Goal: Answer question/provide support: Share knowledge or assist other users

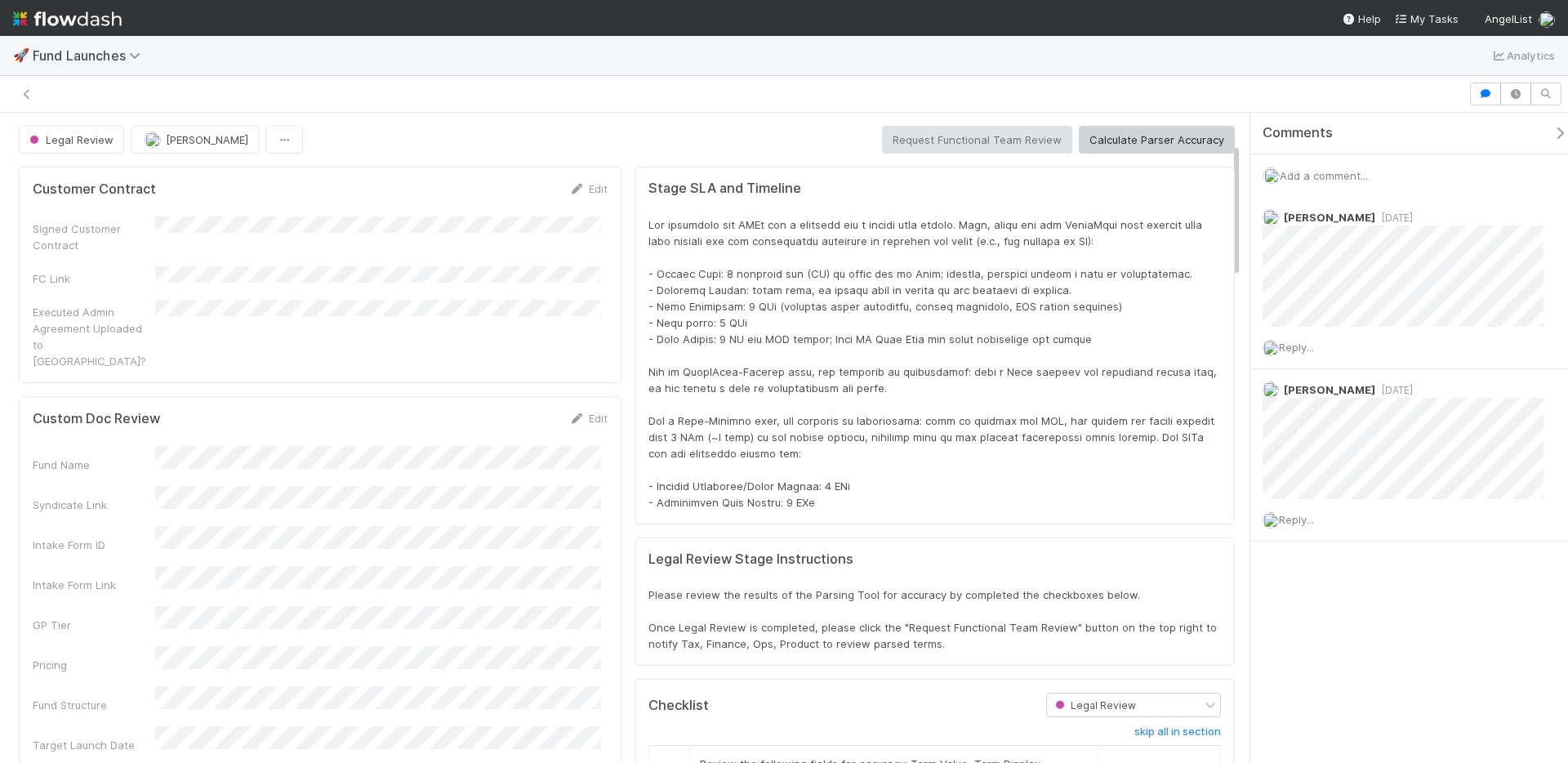
scroll to position [319, 1164]
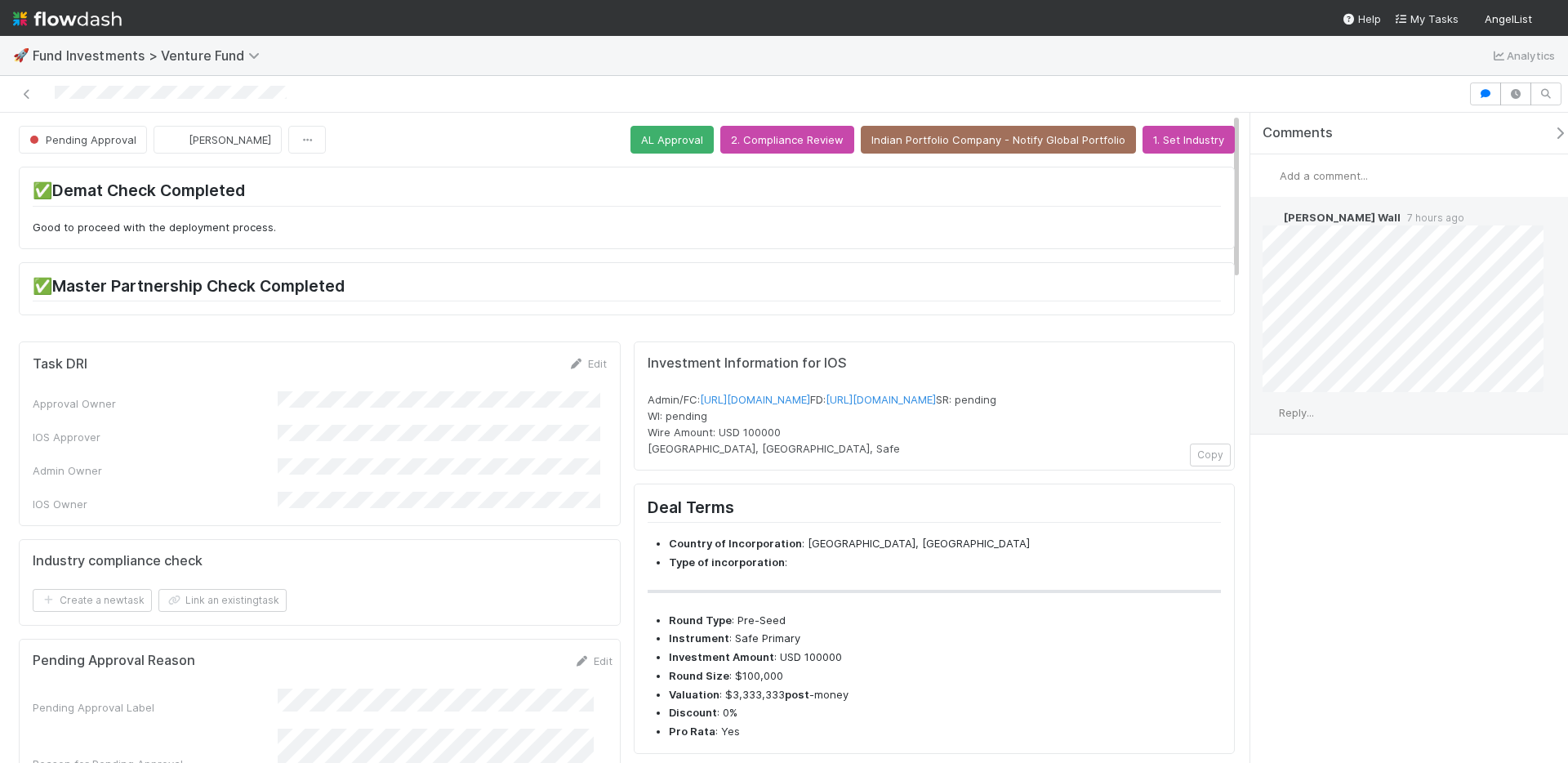
click at [1302, 414] on span "Reply..." at bounding box center [1297, 412] width 35 height 13
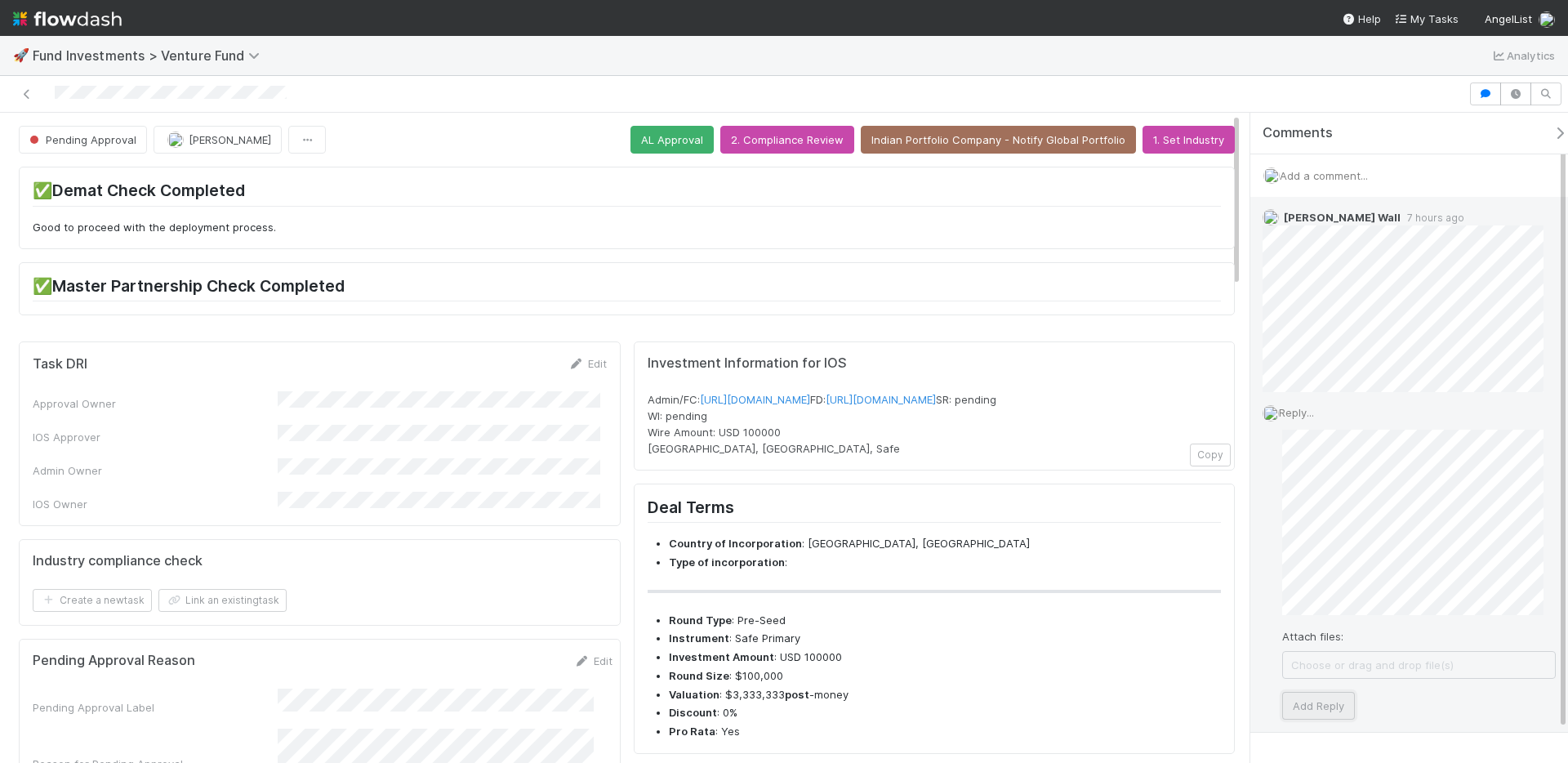
click at [1328, 713] on button "Add Reply" at bounding box center [1319, 705] width 73 height 28
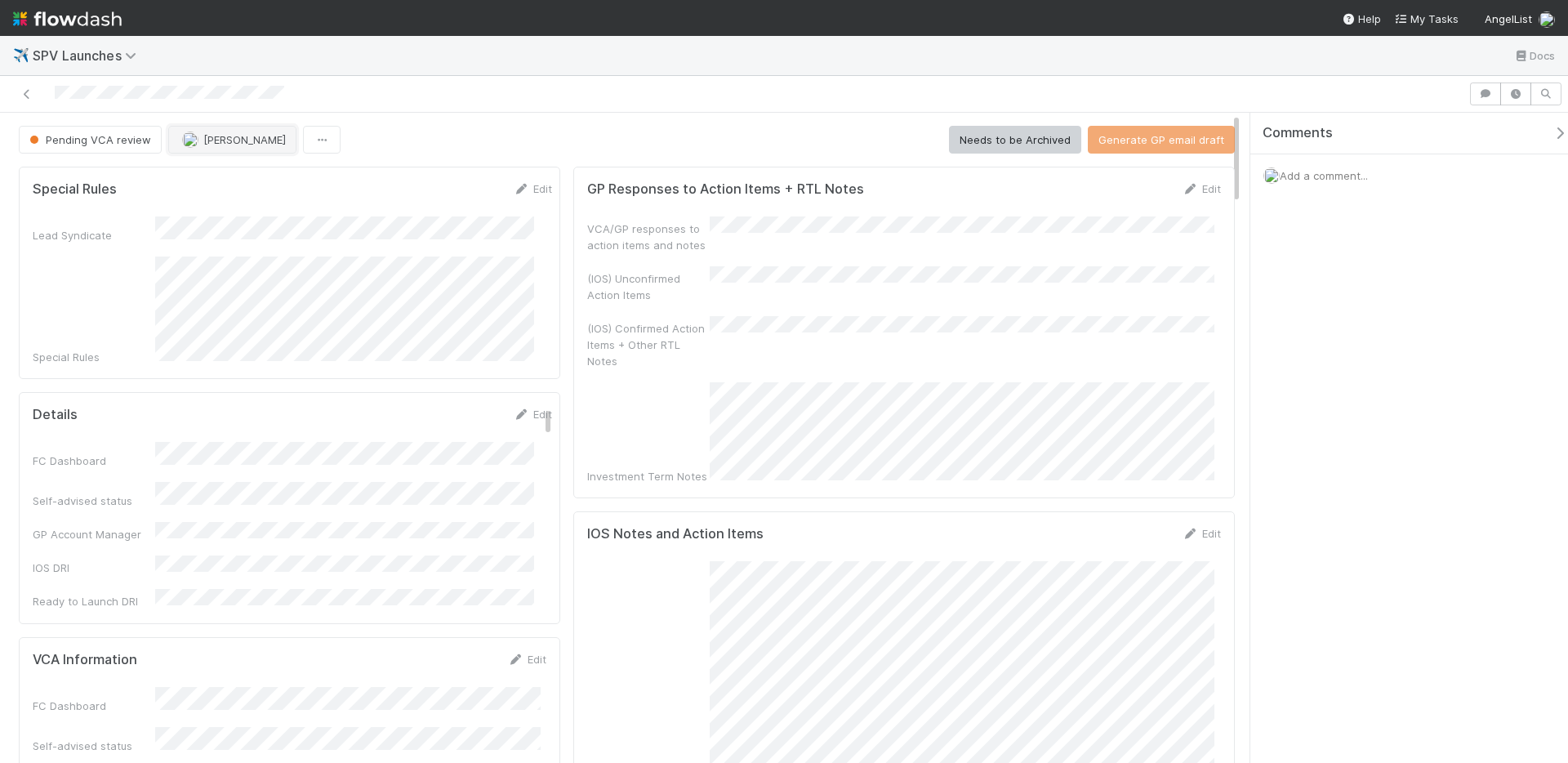
click at [209, 140] on span "[PERSON_NAME]" at bounding box center [245, 139] width 83 height 13
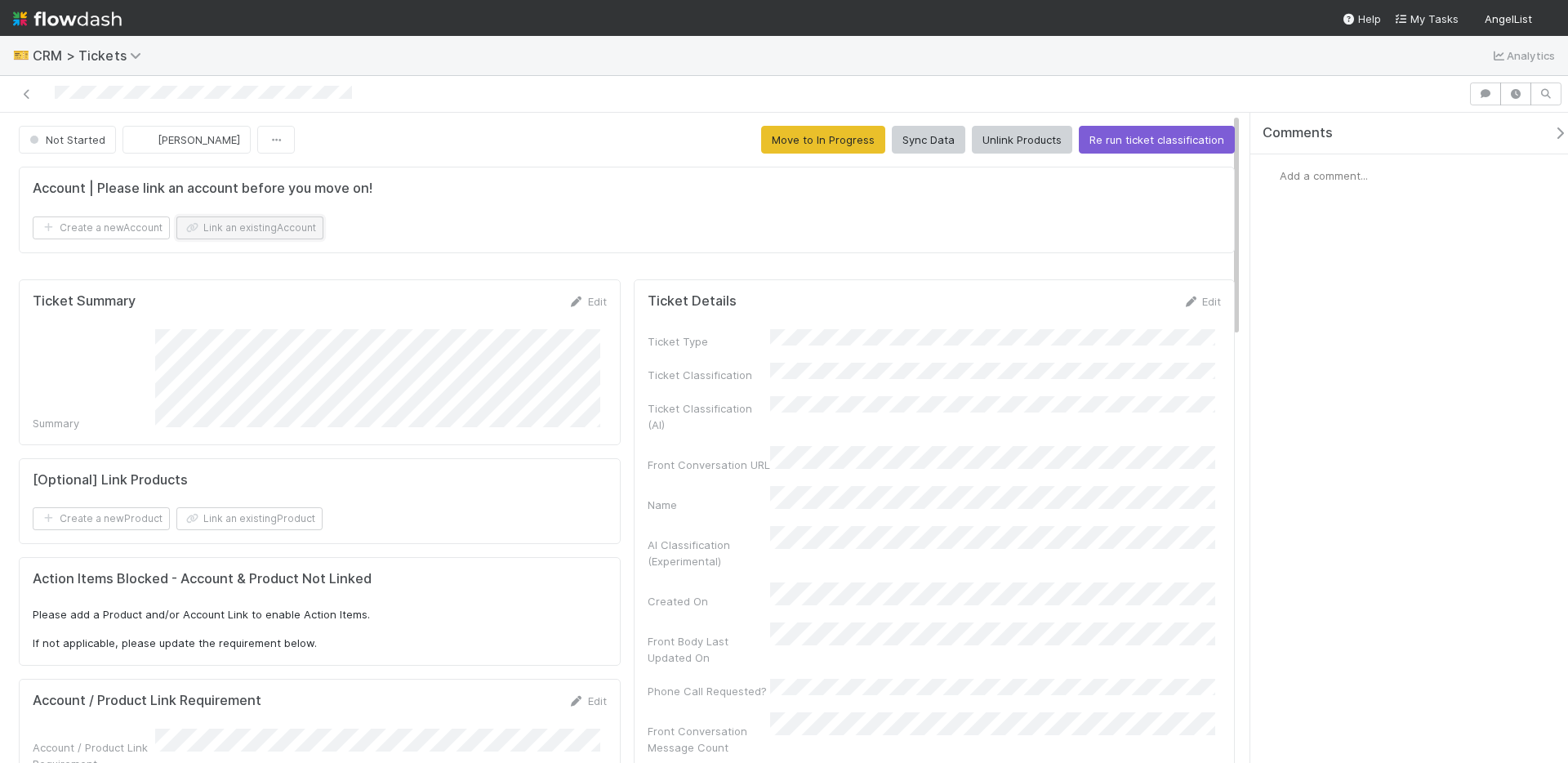
click at [317, 229] on button "Link an existing Account" at bounding box center [250, 227] width 147 height 23
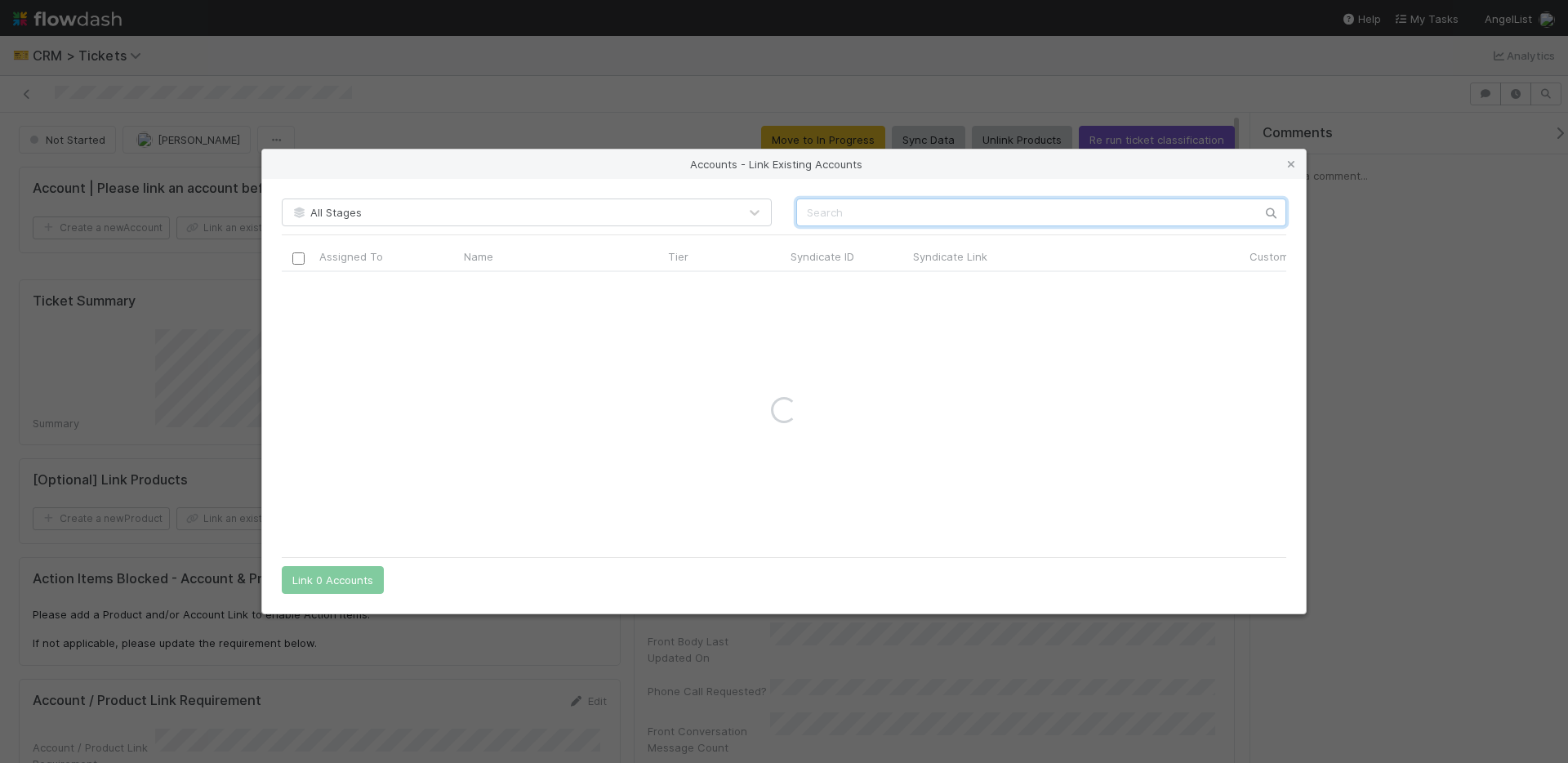
click at [850, 216] on input "text" at bounding box center [1041, 212] width 490 height 28
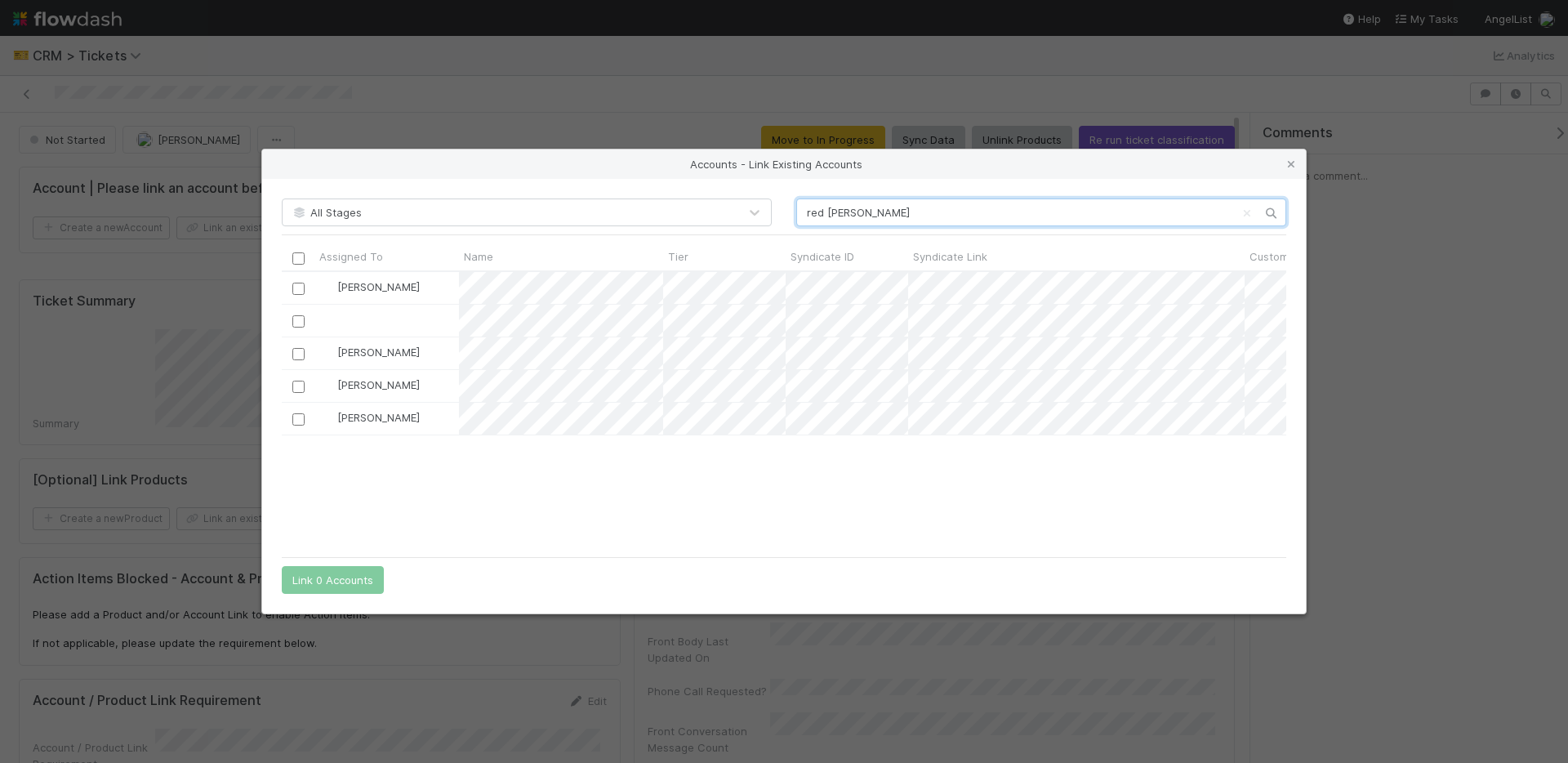
scroll to position [264, 992]
type input "red beard"
click at [313, 582] on button "Link 1 Account" at bounding box center [329, 579] width 95 height 28
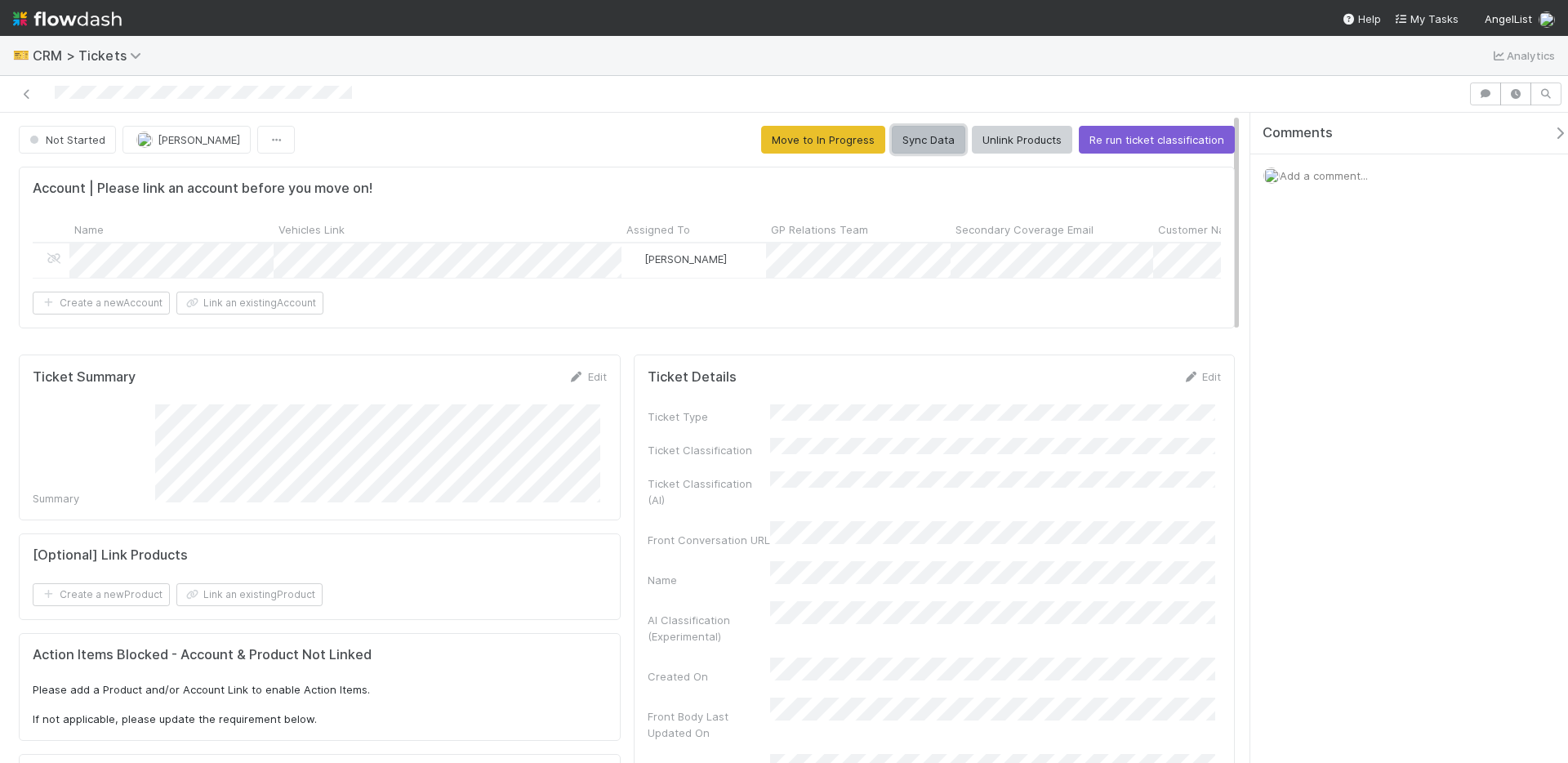
click at [942, 143] on button "Sync Data" at bounding box center [928, 139] width 73 height 28
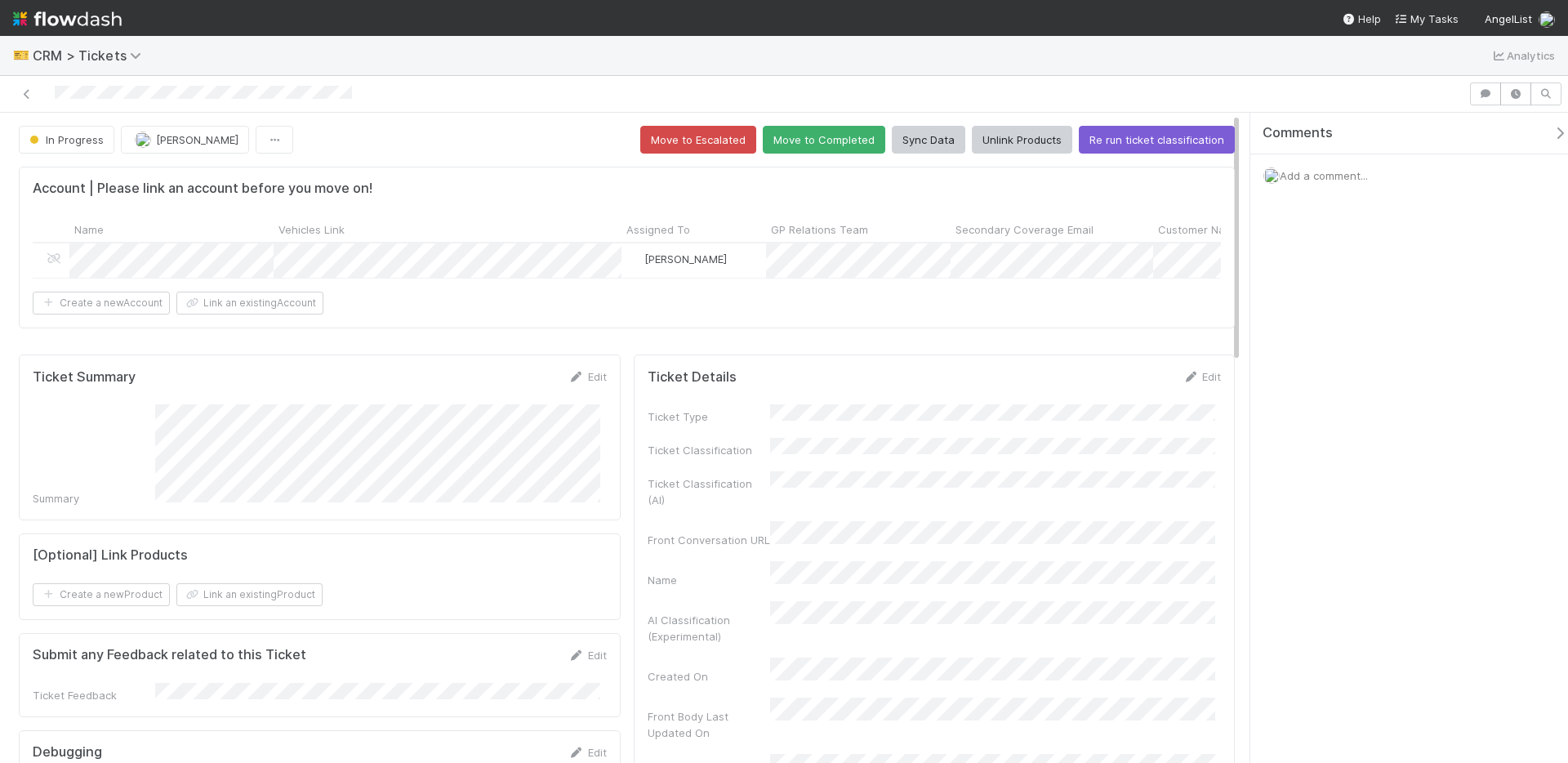
click at [1552, 134] on icon "button" at bounding box center [1560, 133] width 16 height 13
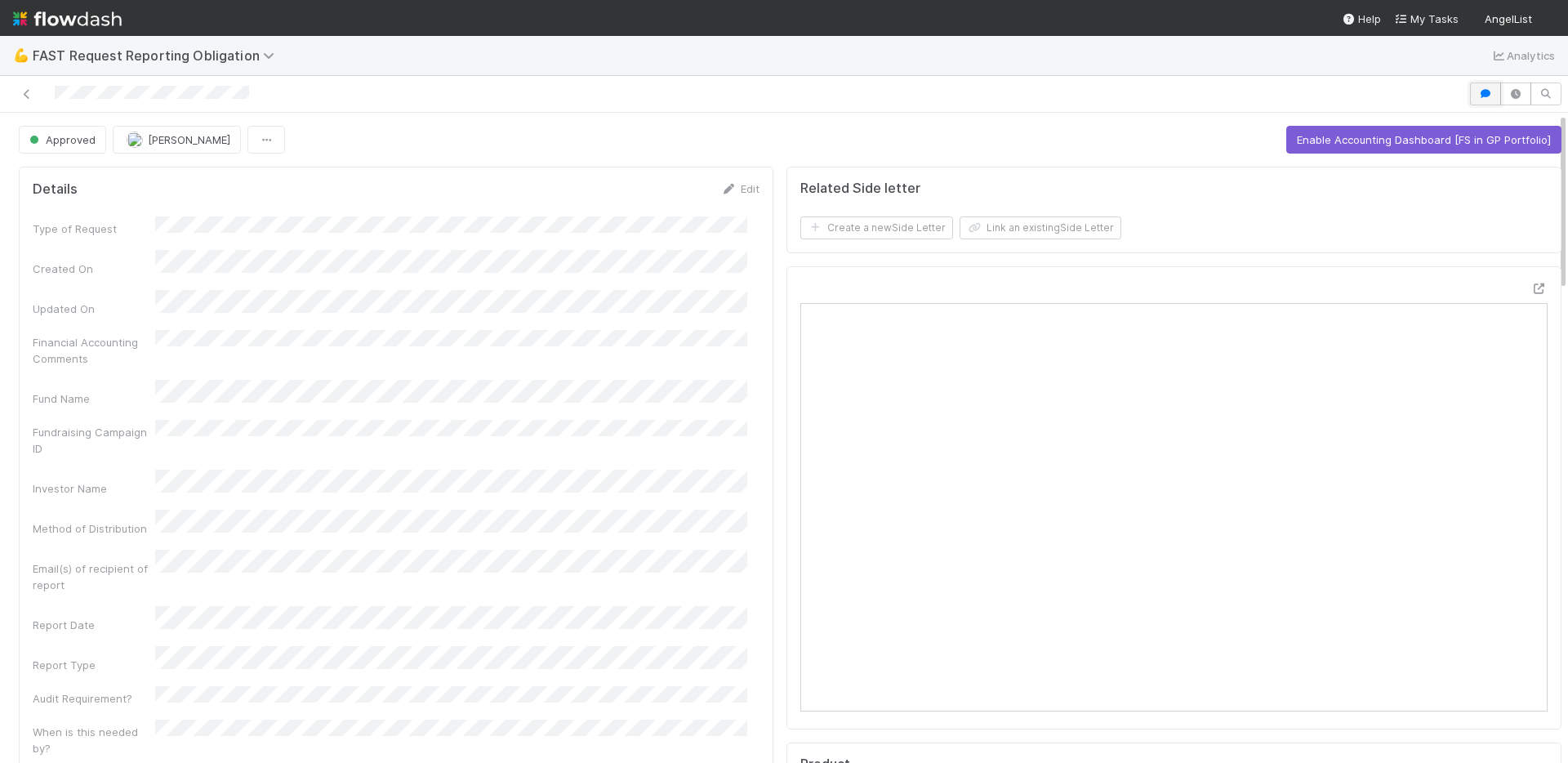
click at [1479, 89] on icon "button" at bounding box center [1485, 94] width 16 height 10
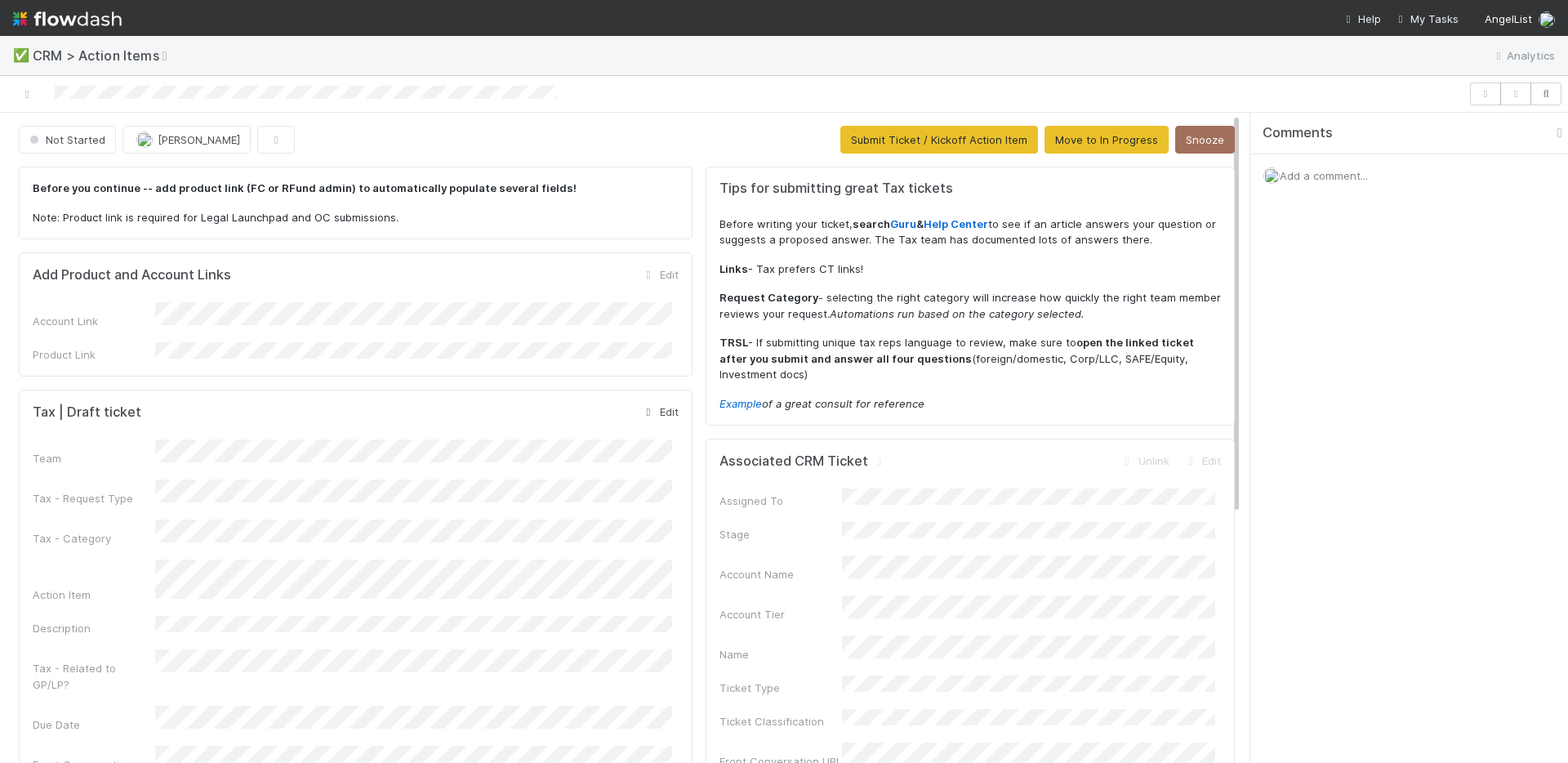
click at [648, 405] on link "Edit" at bounding box center [659, 411] width 38 height 13
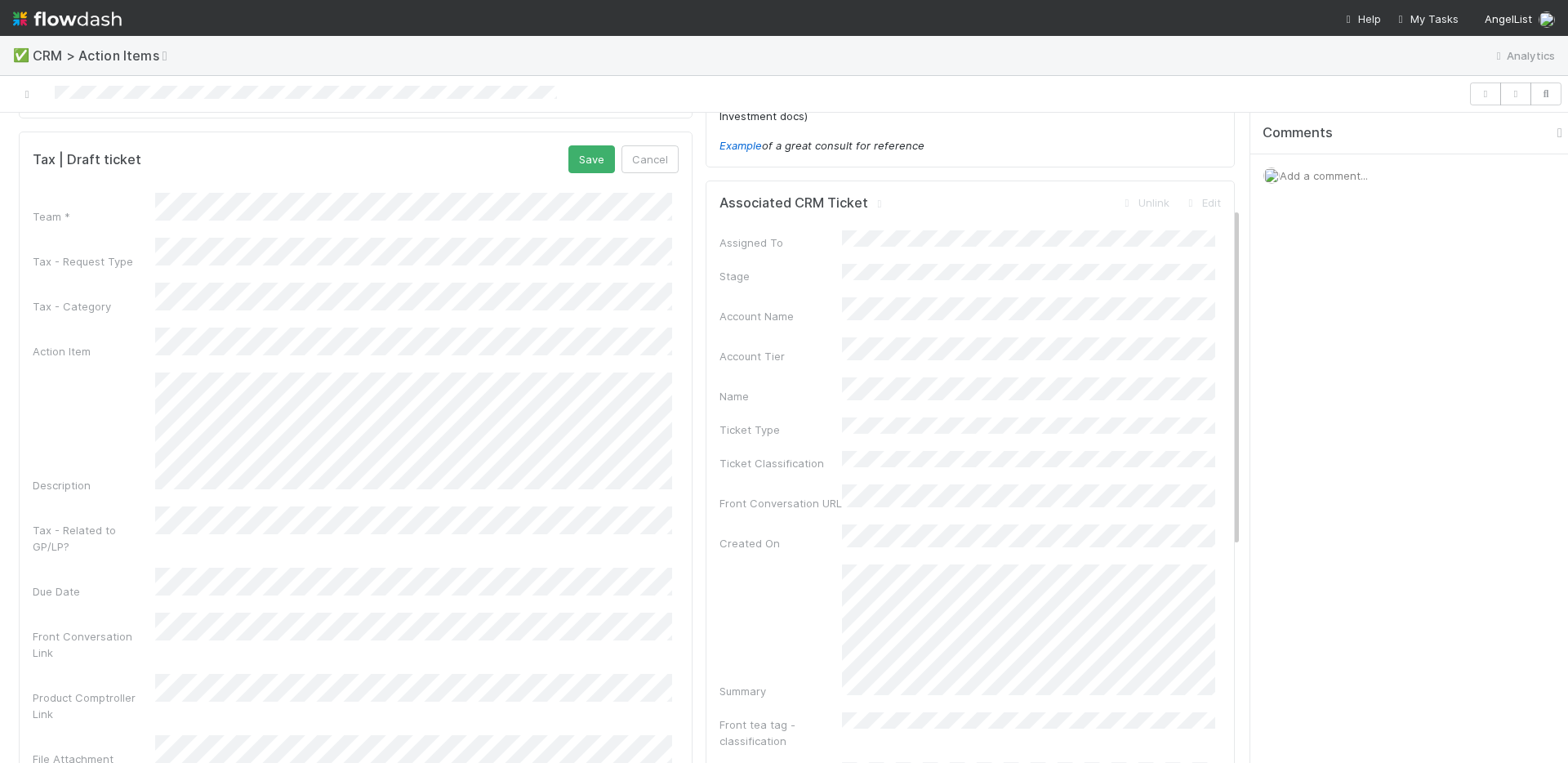
scroll to position [259, 0]
click at [583, 144] on button "Save" at bounding box center [591, 158] width 46 height 28
click at [575, 150] on button "Save" at bounding box center [591, 158] width 46 height 28
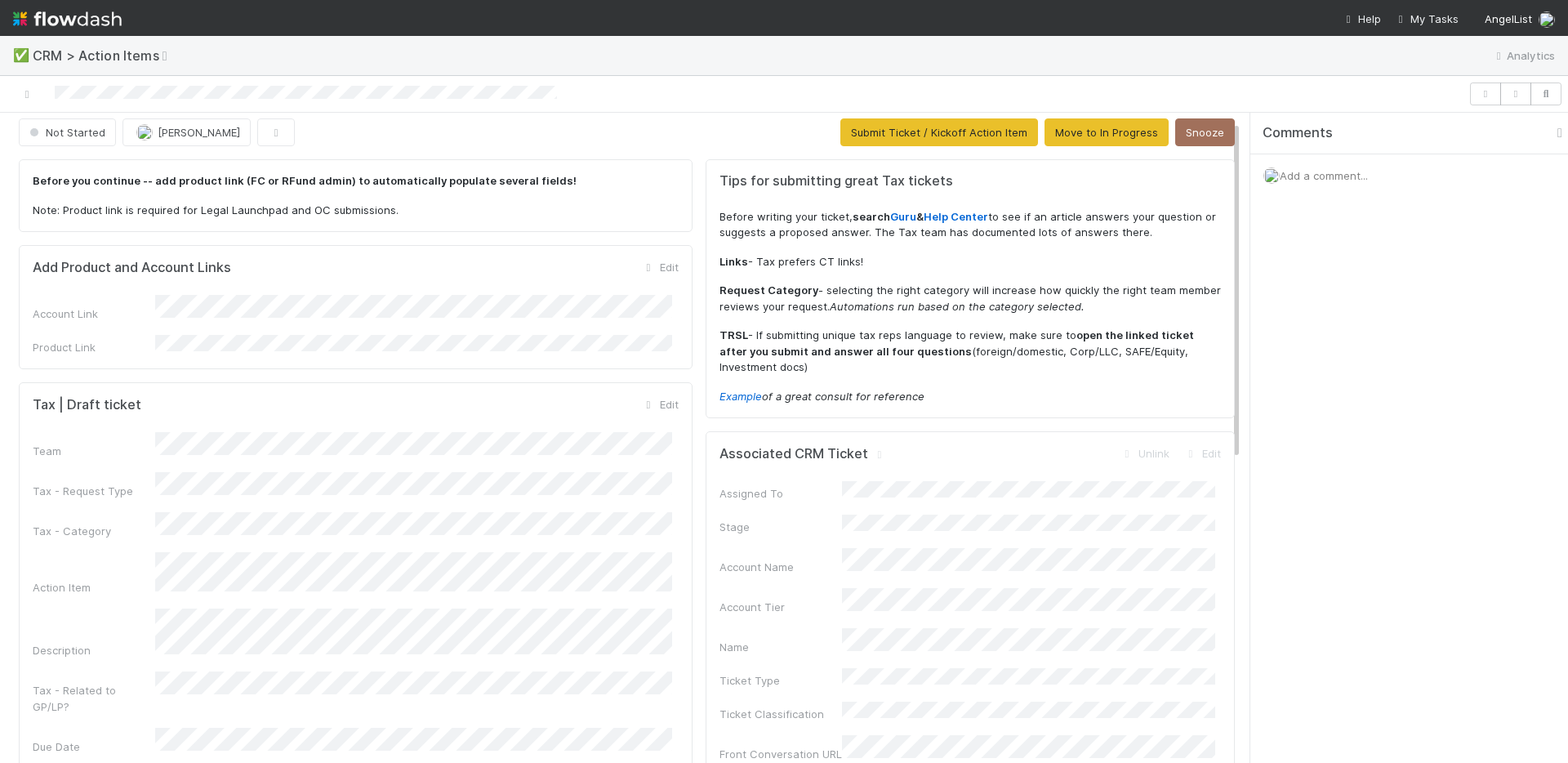
scroll to position [0, 0]
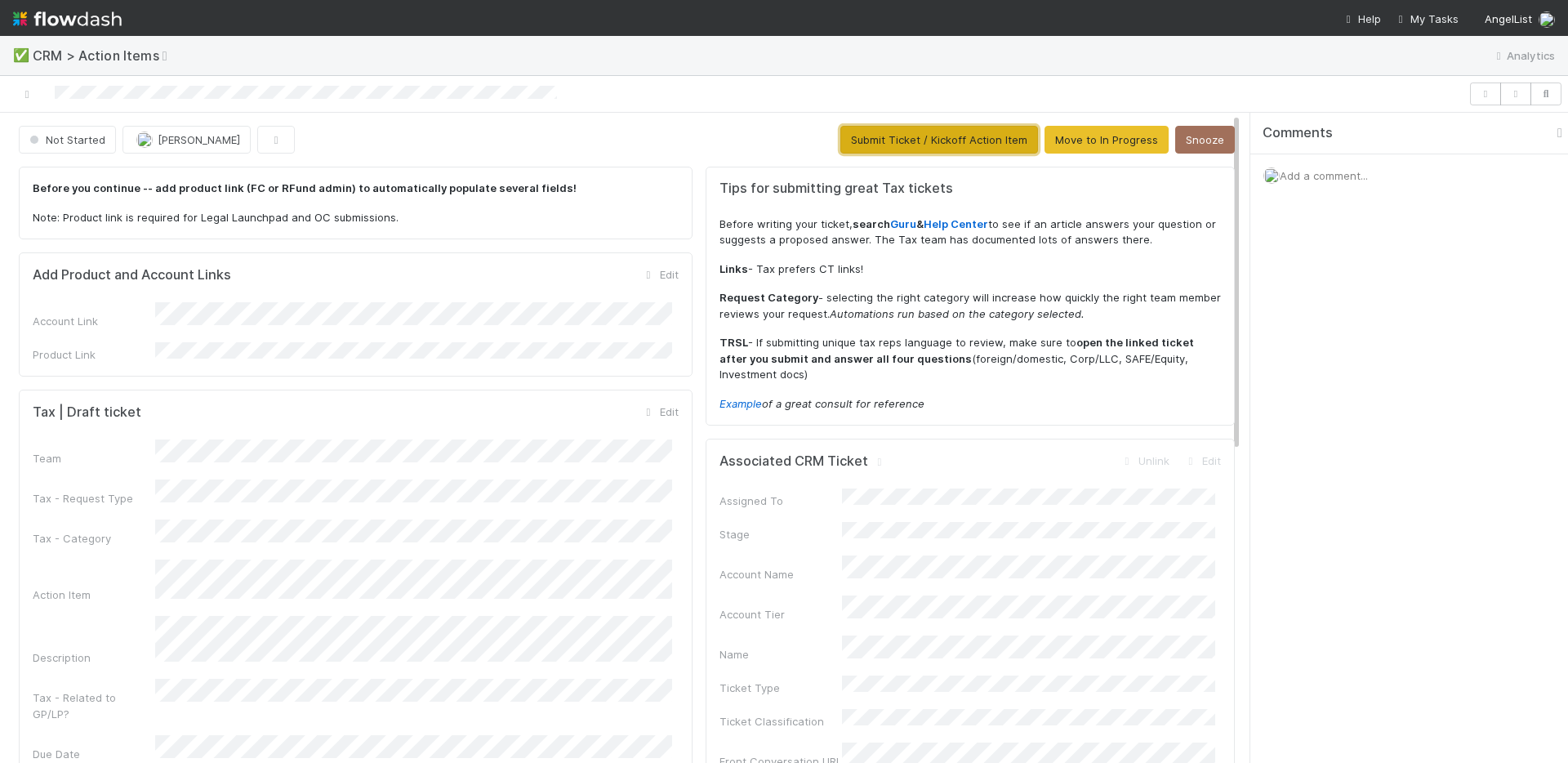
click at [914, 136] on button "Submit Ticket / Kickoff Action Item" at bounding box center [940, 139] width 198 height 28
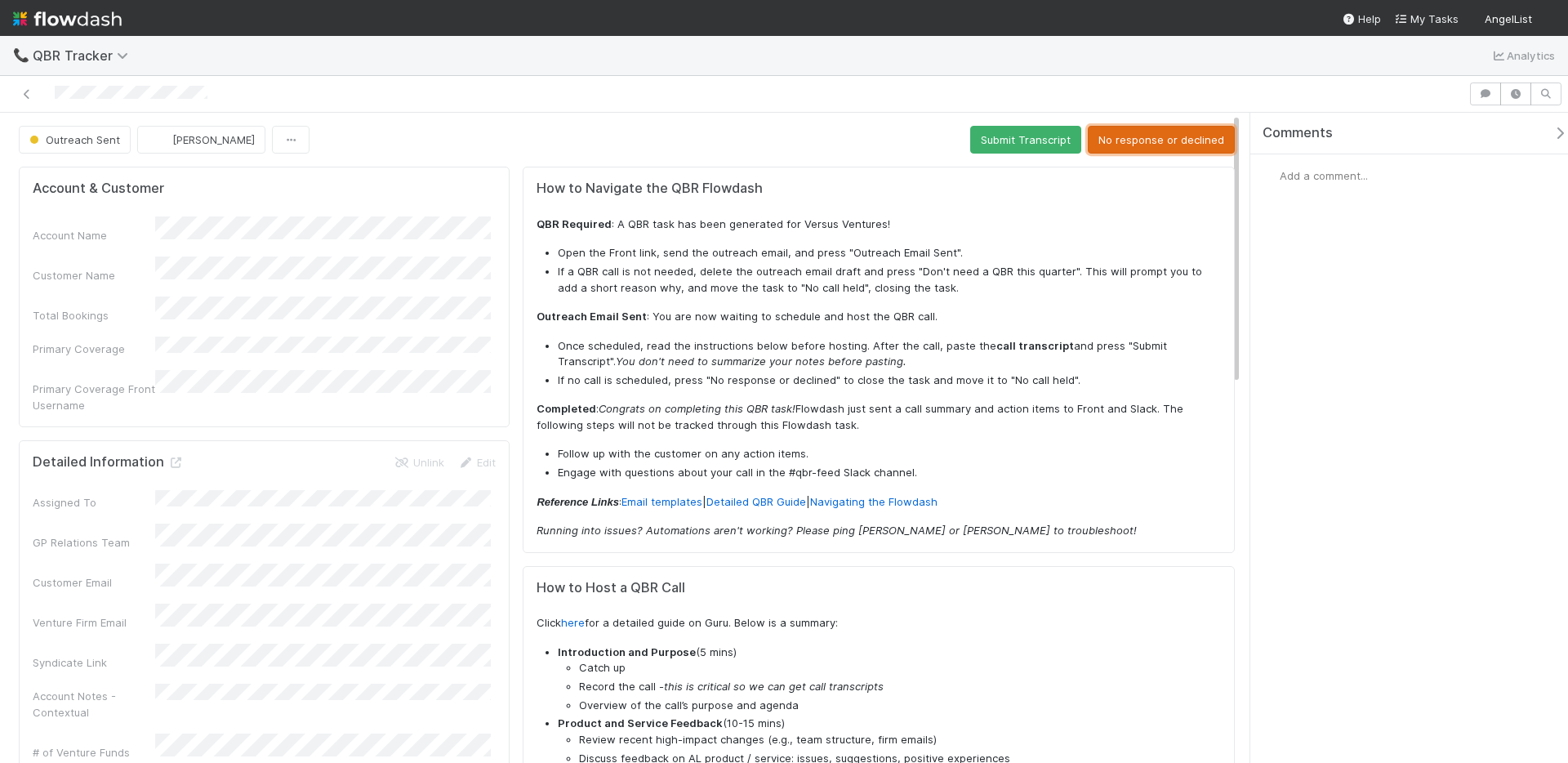
click at [1165, 138] on button "No response or declined" at bounding box center [1162, 139] width 147 height 28
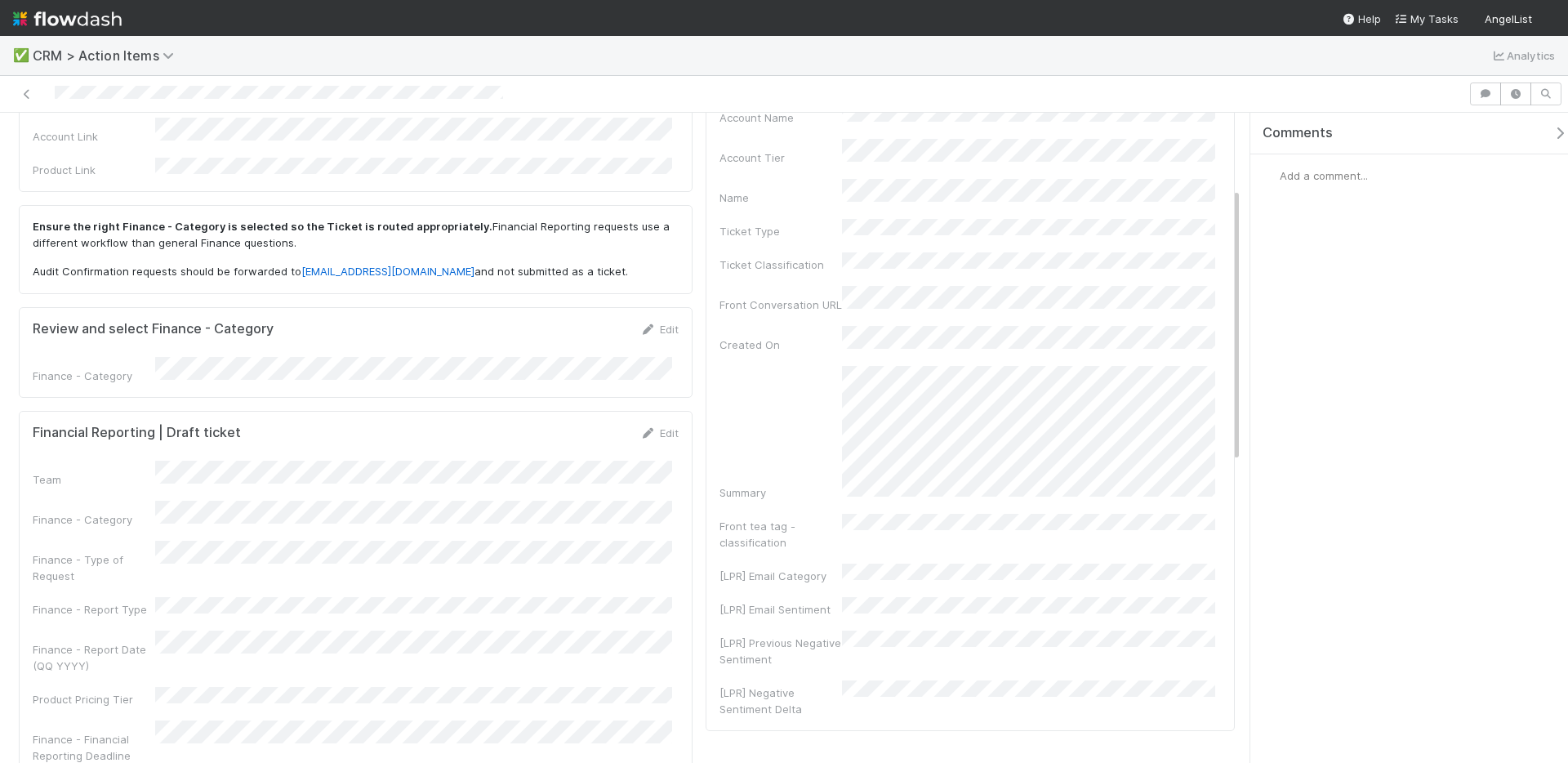
scroll to position [221, 0]
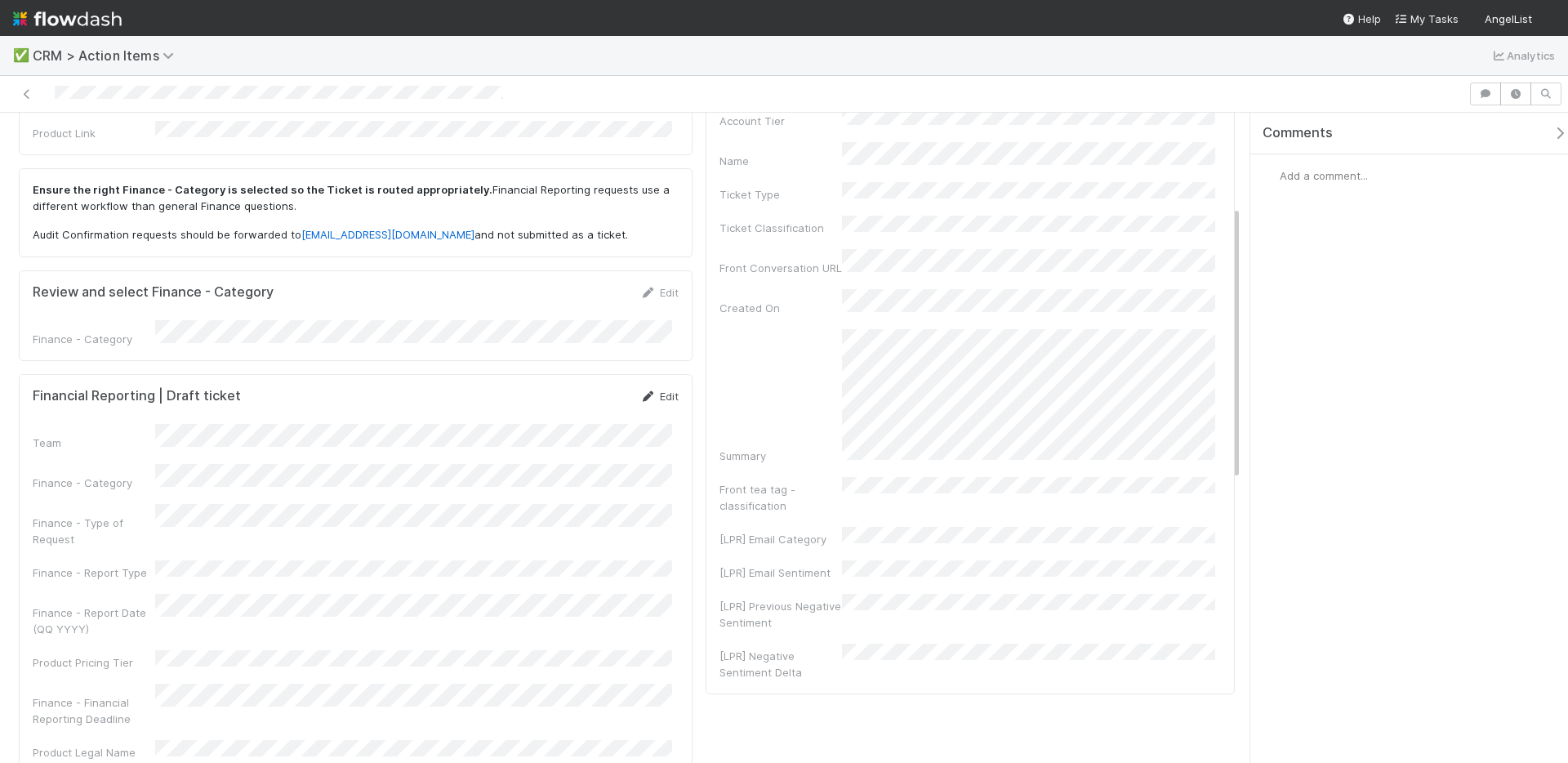
click at [652, 389] on link "Edit" at bounding box center [659, 395] width 38 height 13
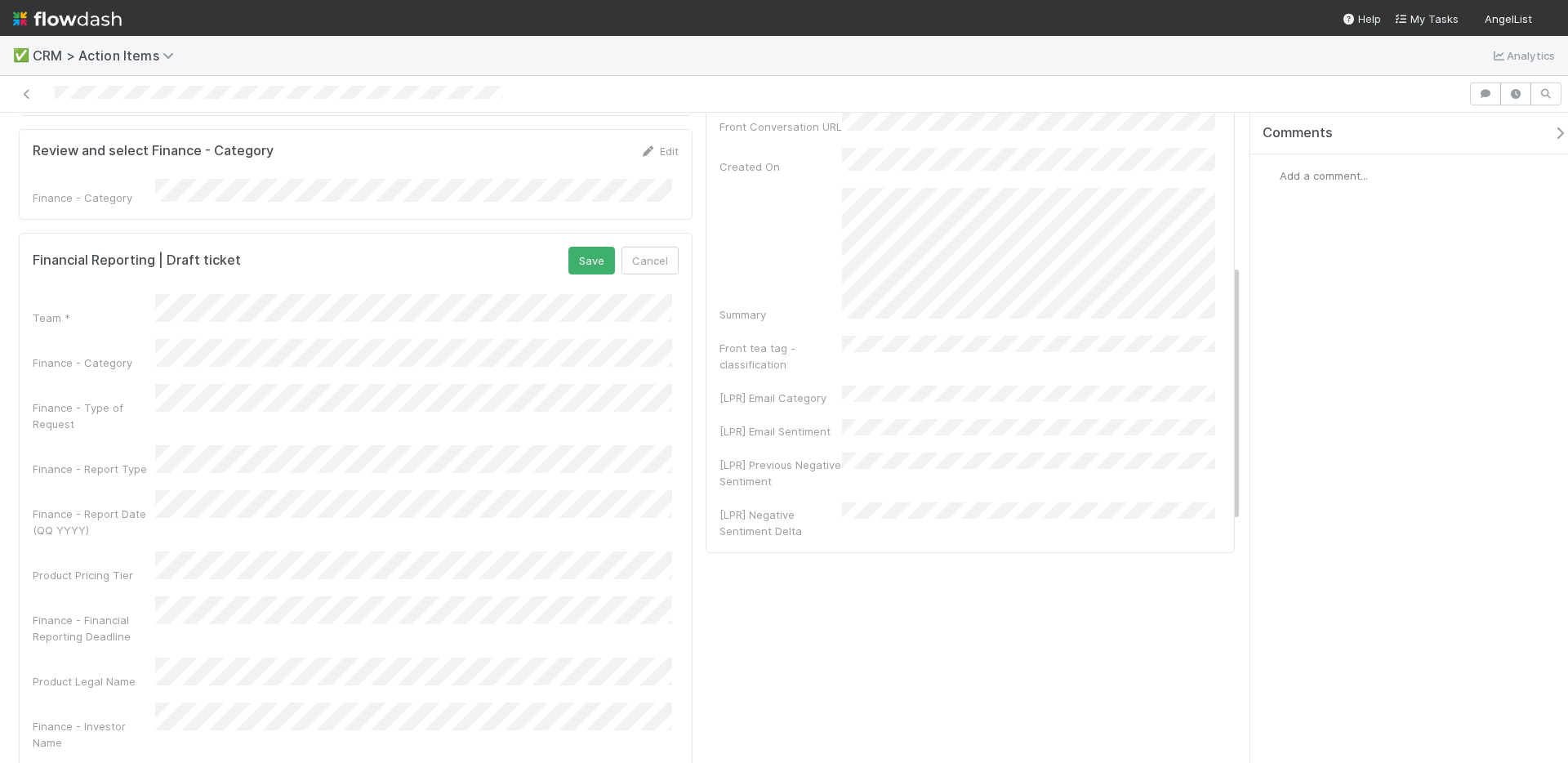
scroll to position [391, 0]
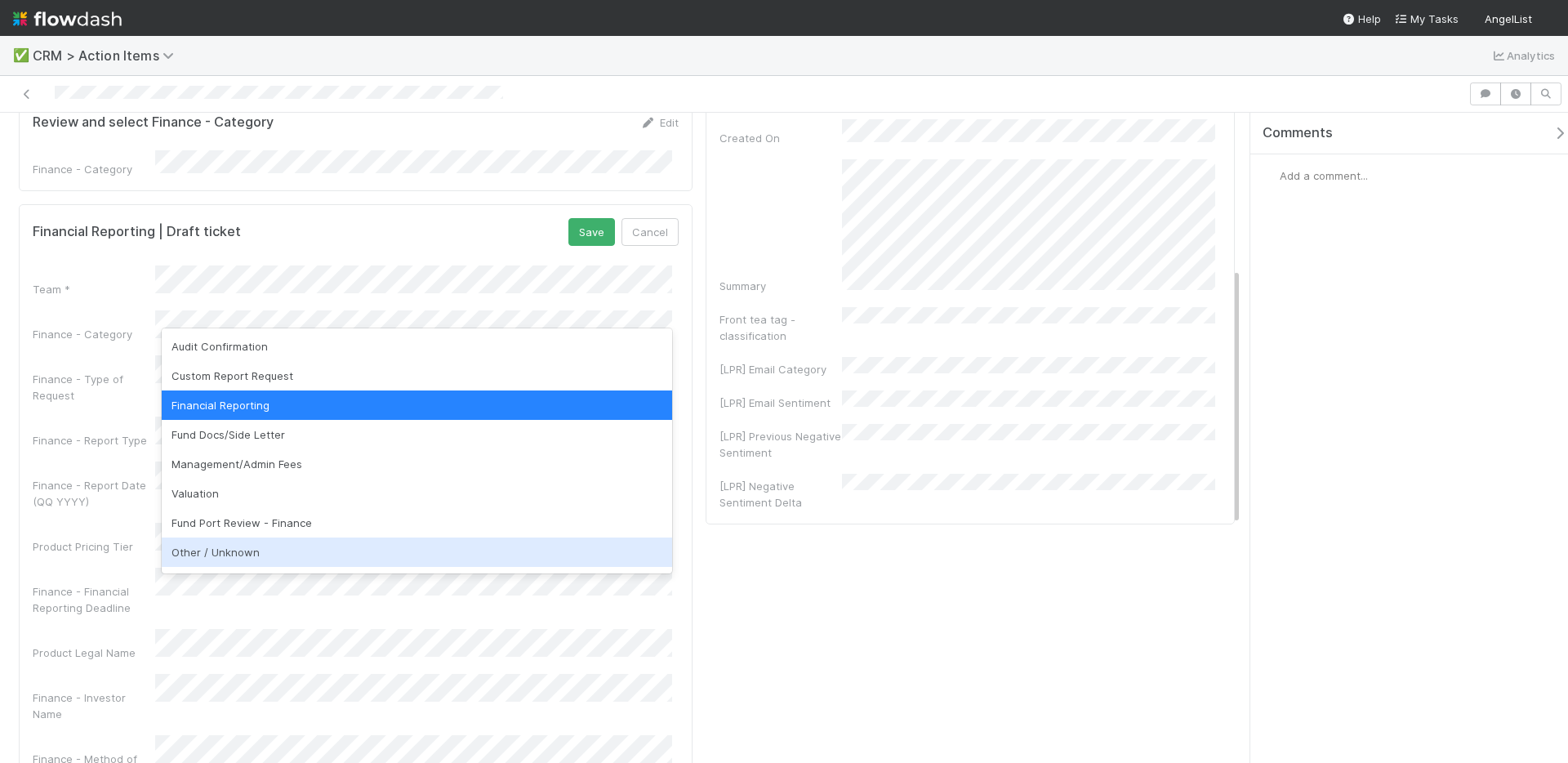
click at [269, 546] on div "Other / Unknown" at bounding box center [417, 552] width 511 height 30
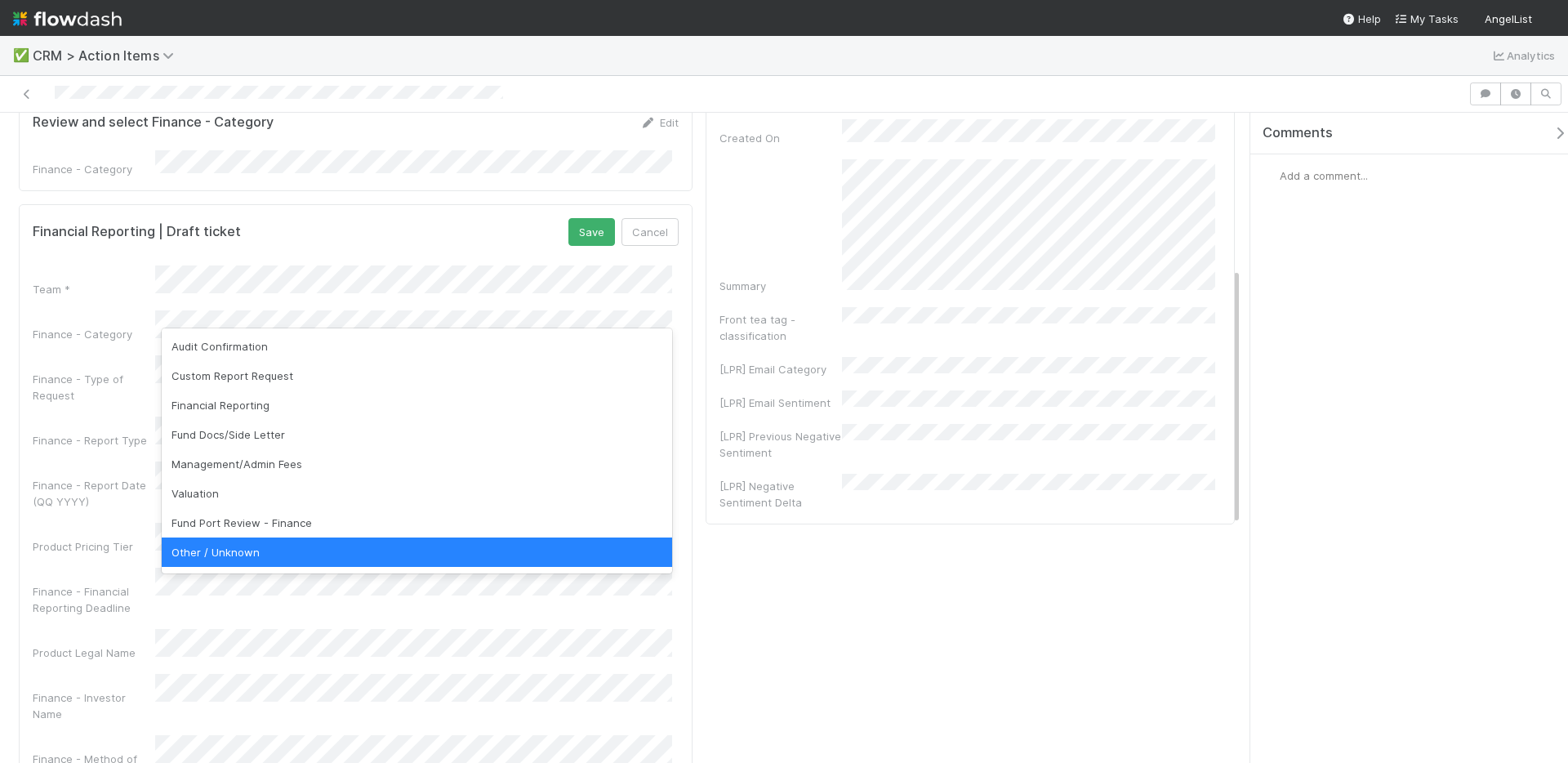
scroll to position [3, 0]
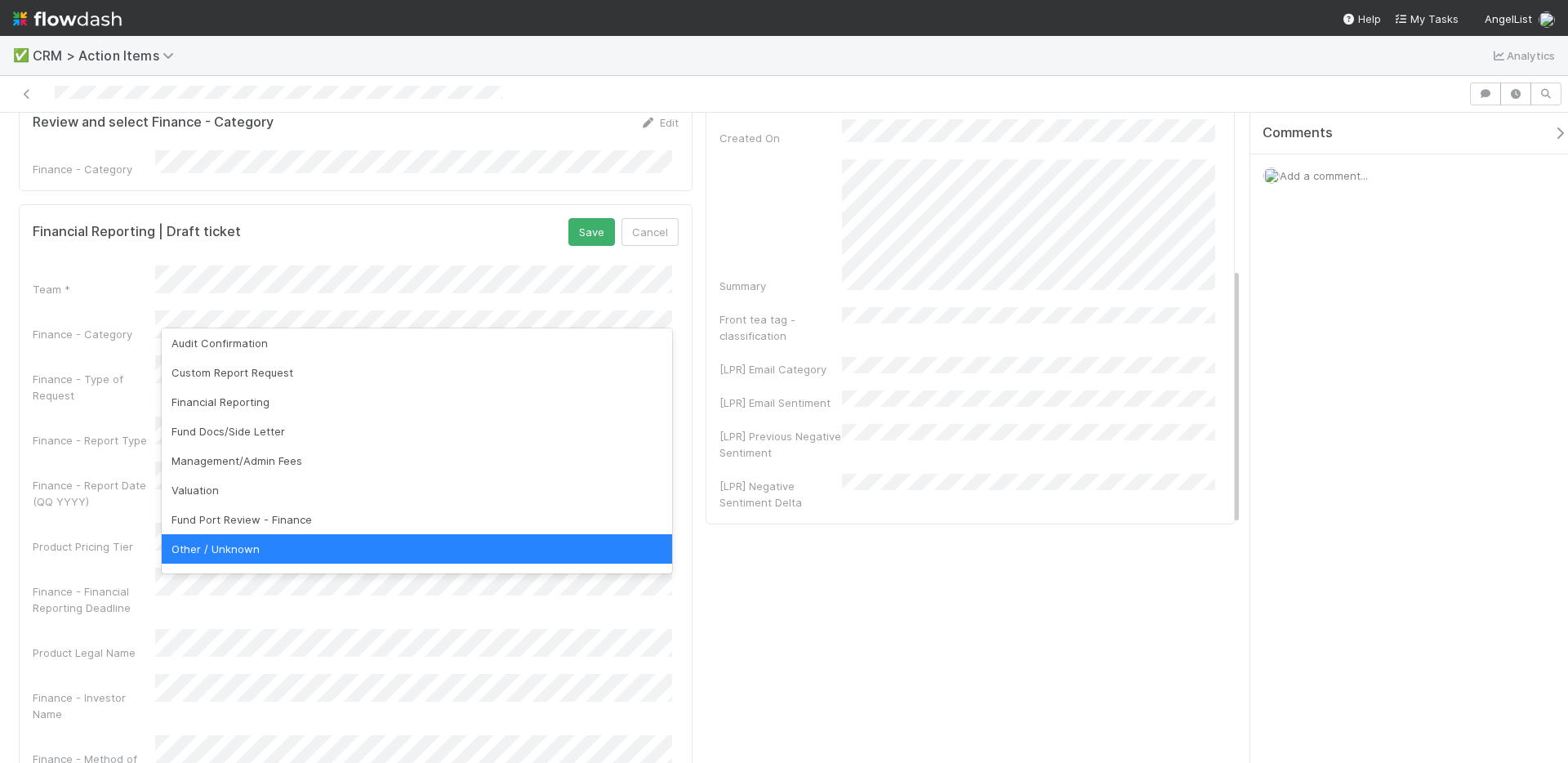
click at [523, 228] on div "Financial Reporting | Draft ticket Save Cancel" at bounding box center [355, 231] width 646 height 28
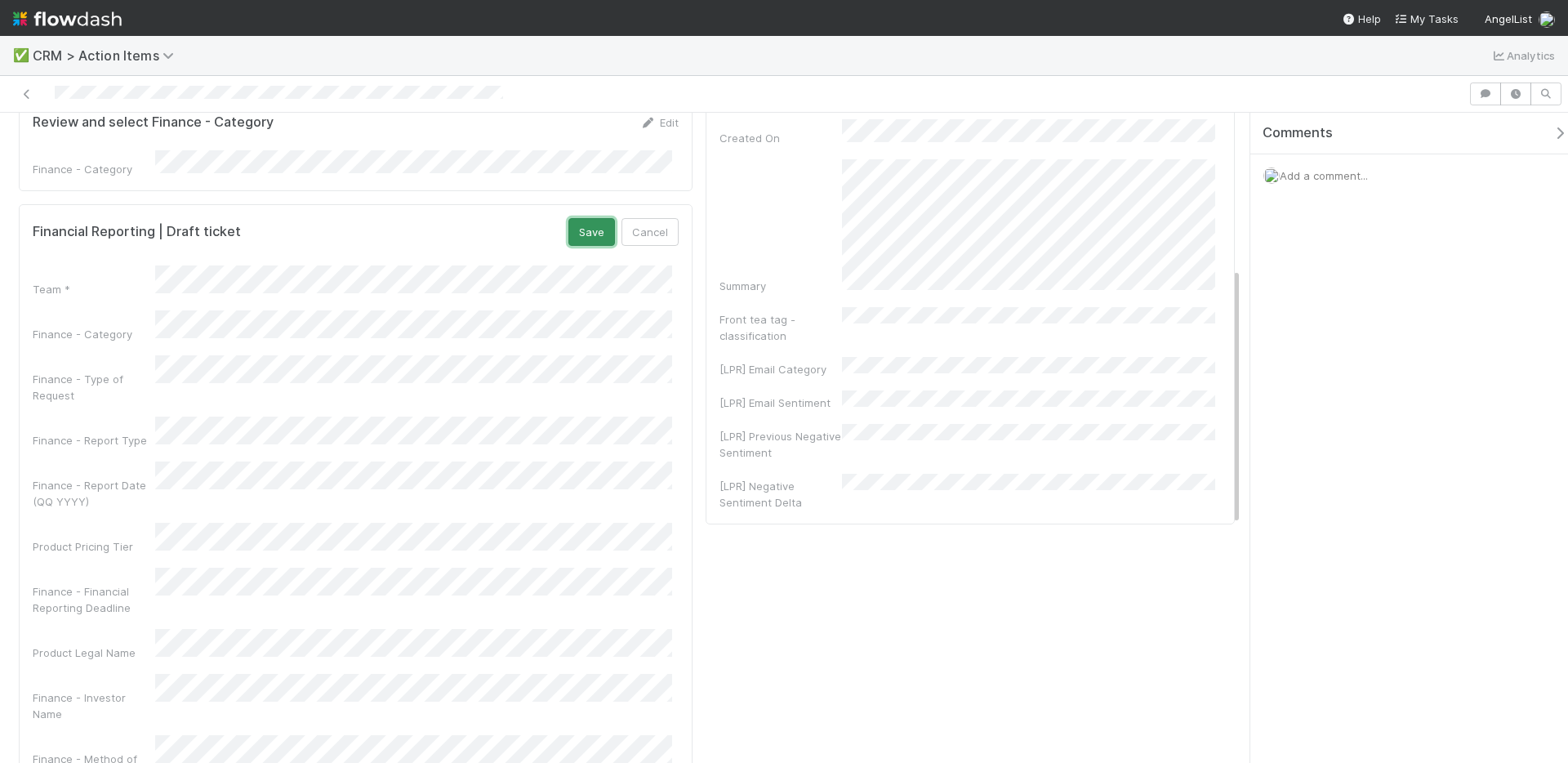
click at [597, 218] on button "Save" at bounding box center [591, 231] width 46 height 28
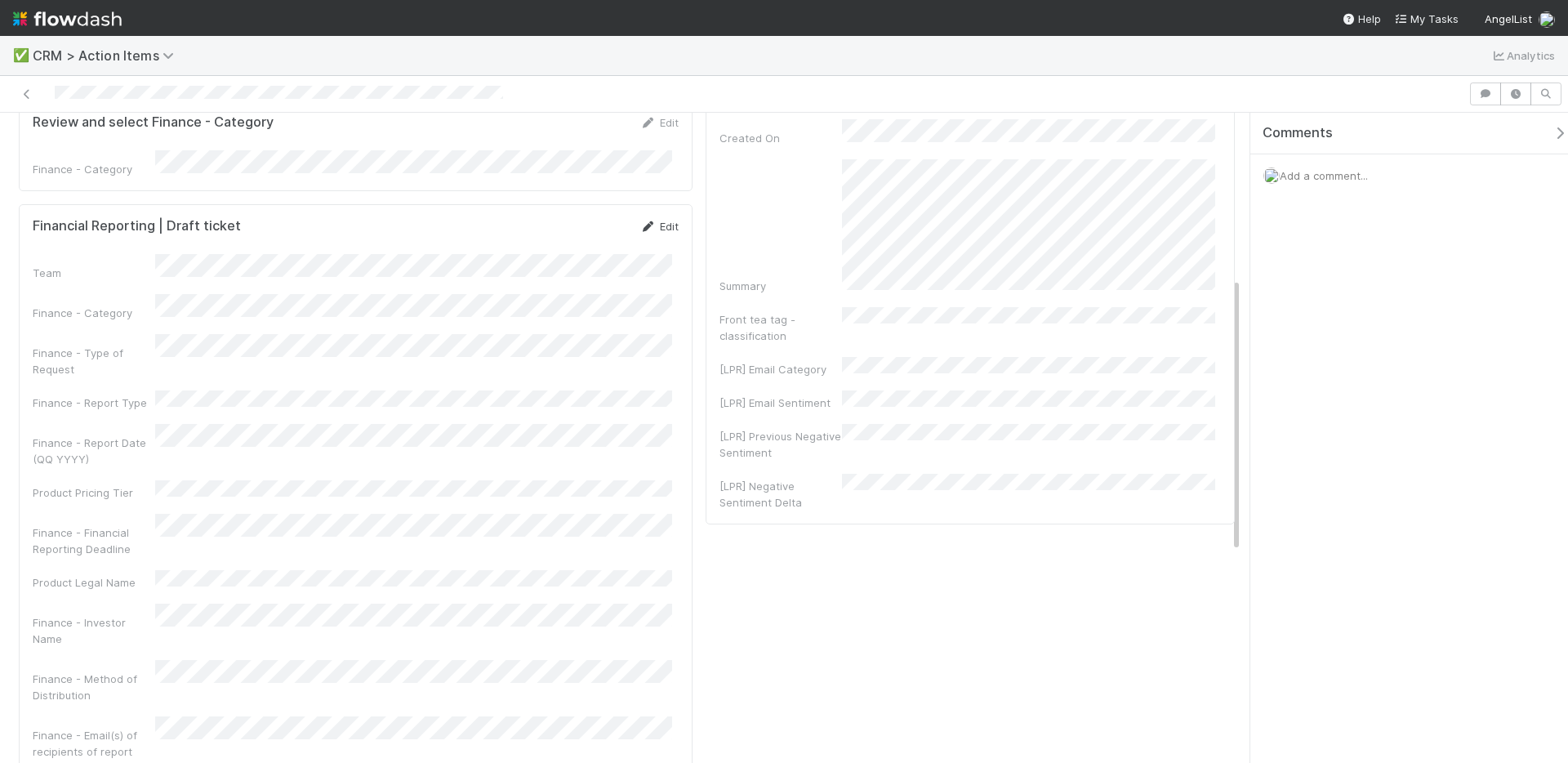
click at [643, 221] on icon at bounding box center [648, 226] width 16 height 11
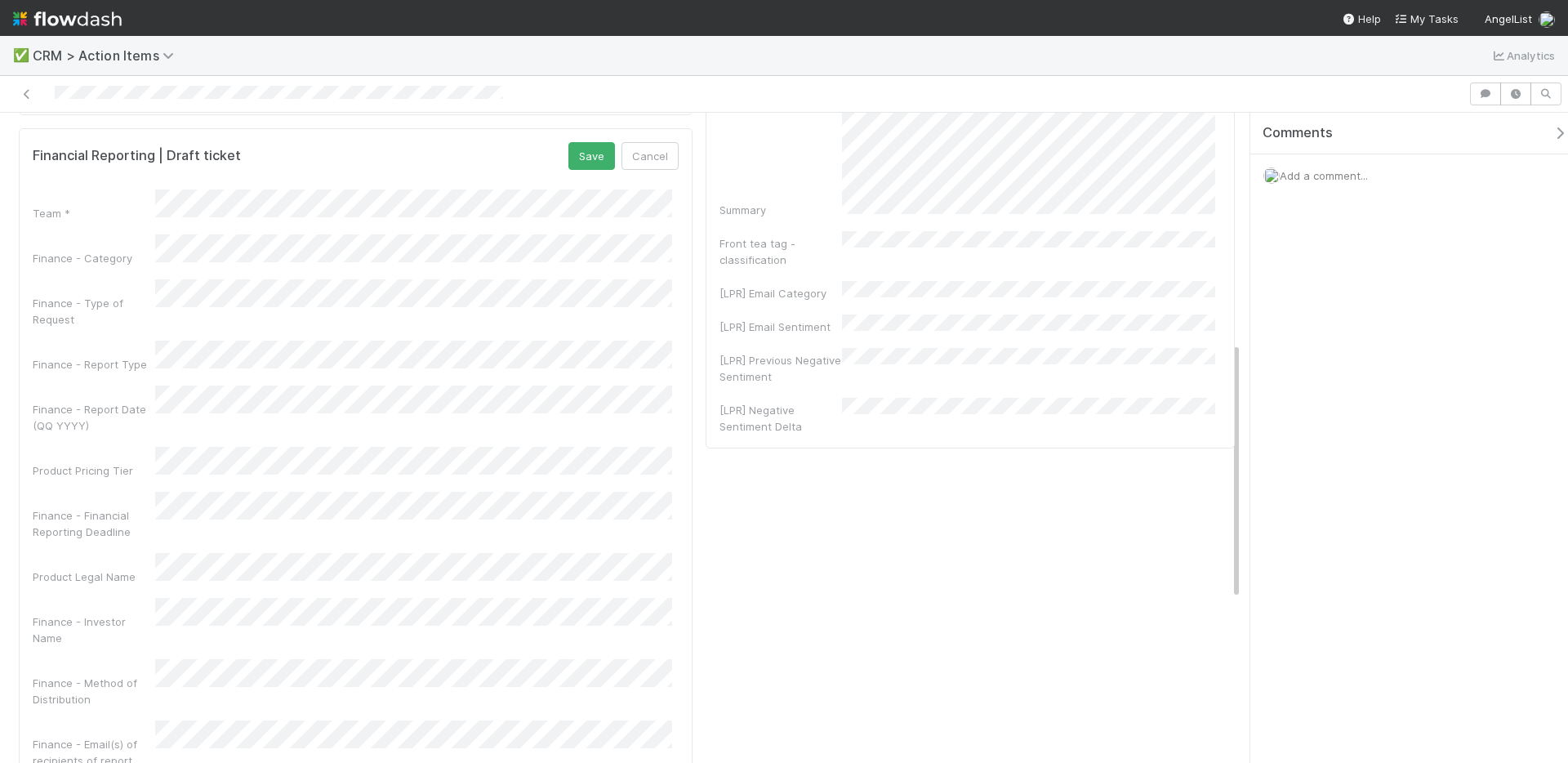
scroll to position [373, 0]
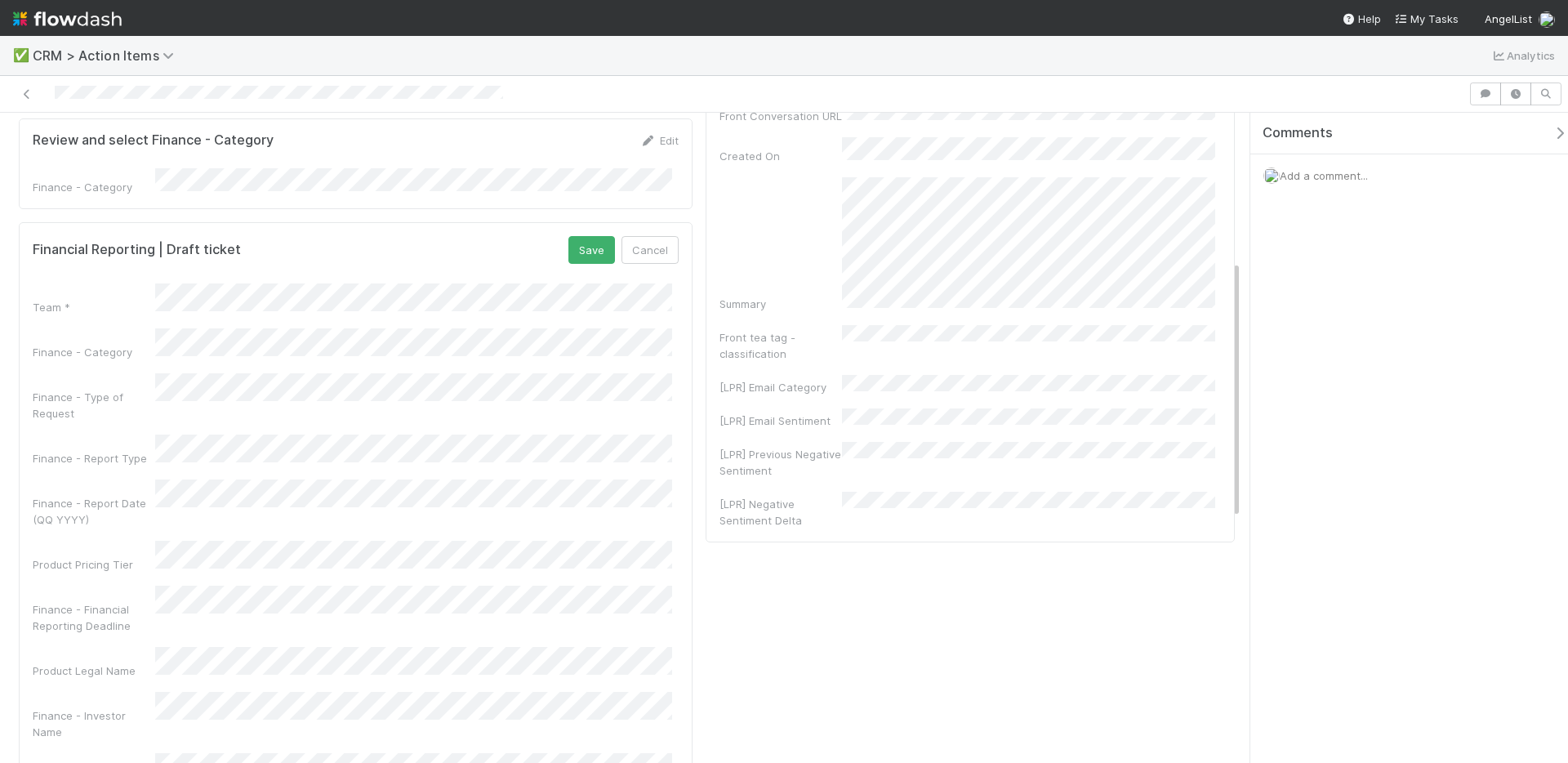
click at [310, 311] on div "Team * Finance - Category Finance - Type of Request Finance - Report Type Finan…" at bounding box center [355, 698] width 646 height 830
click at [652, 238] on link "Edit" at bounding box center [659, 244] width 38 height 13
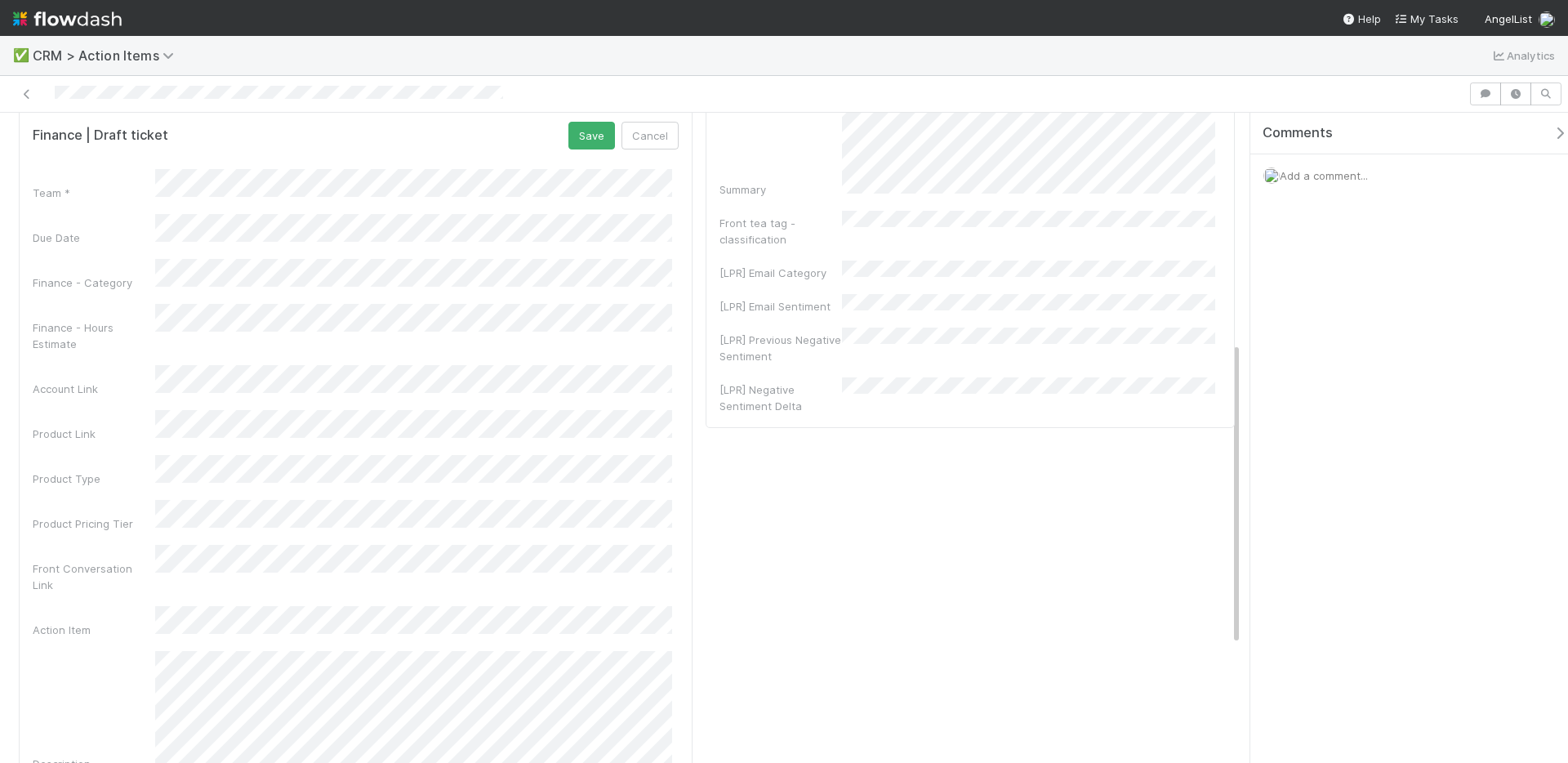
scroll to position [485, 0]
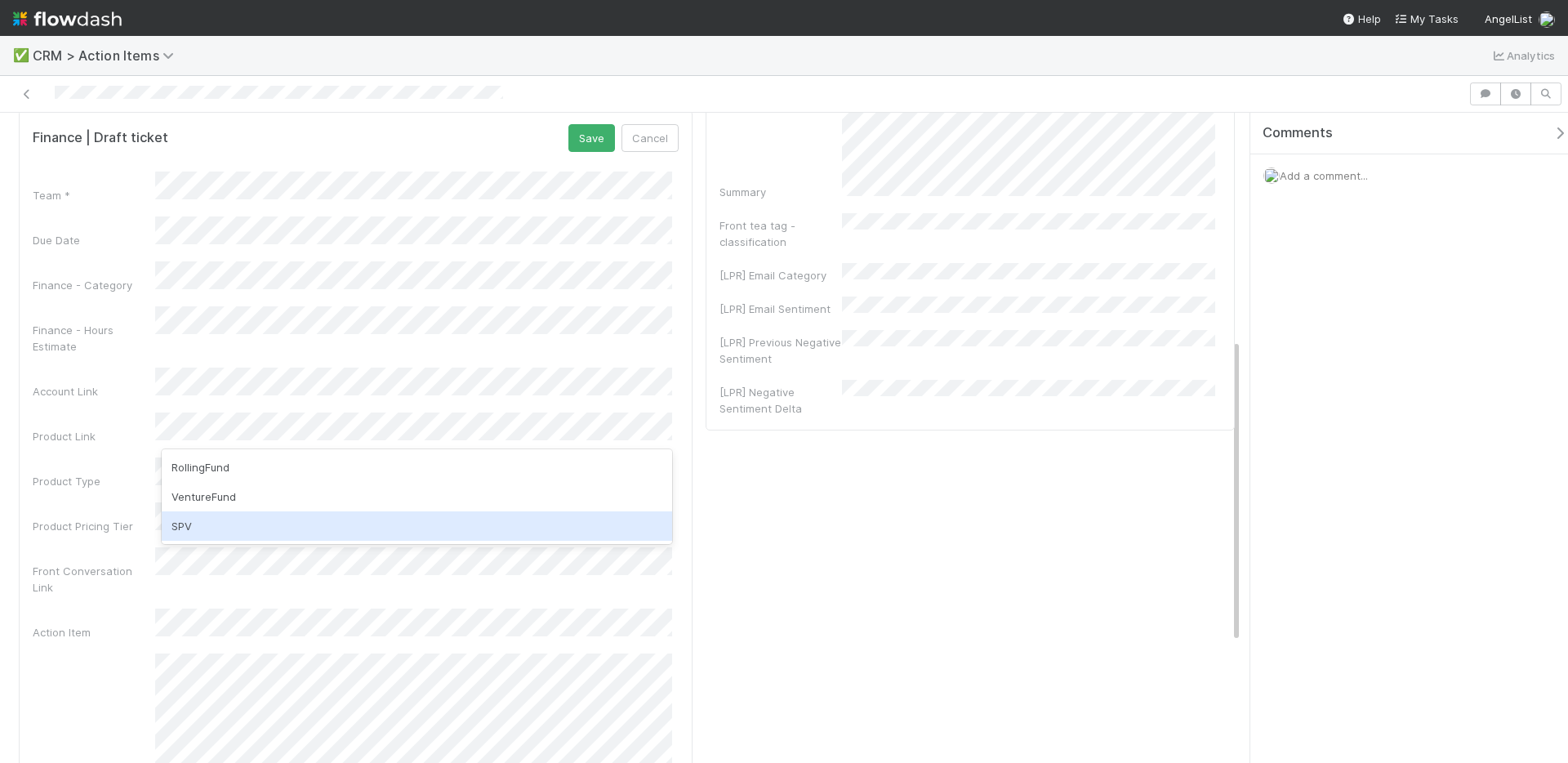
click at [255, 512] on div "SPV" at bounding box center [417, 526] width 511 height 30
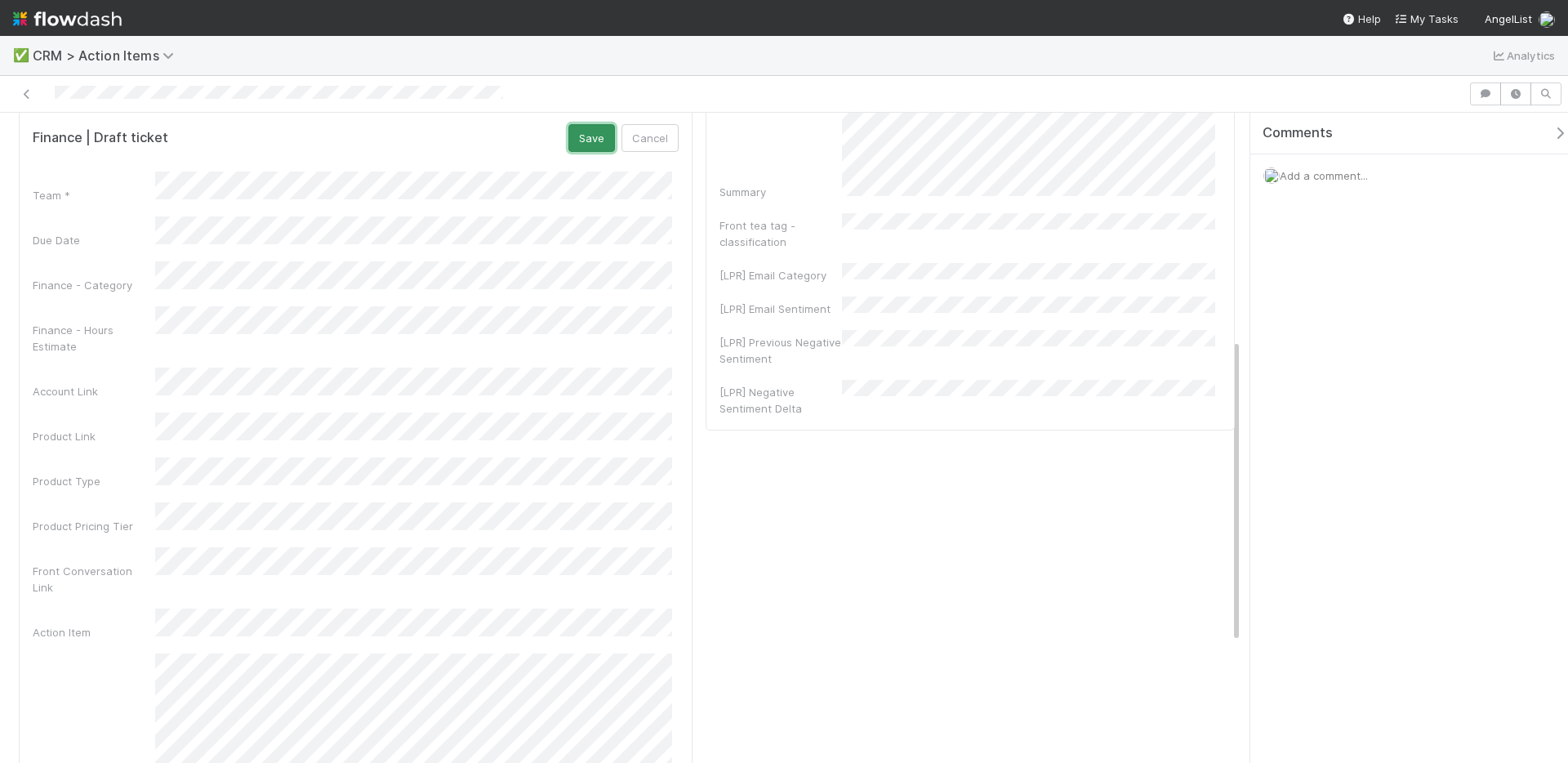
click at [583, 134] on button "Save" at bounding box center [591, 138] width 46 height 28
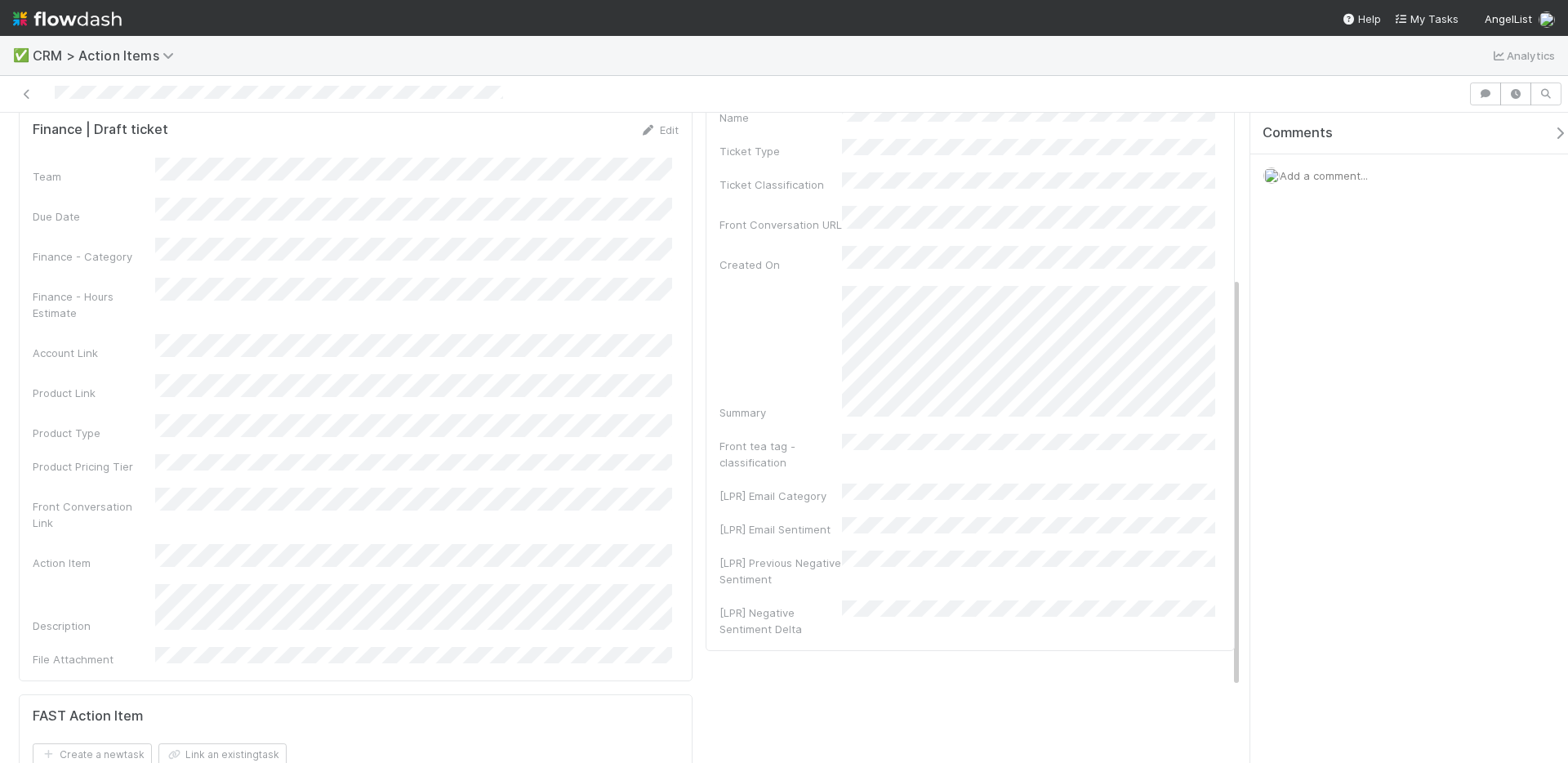
scroll to position [0, 0]
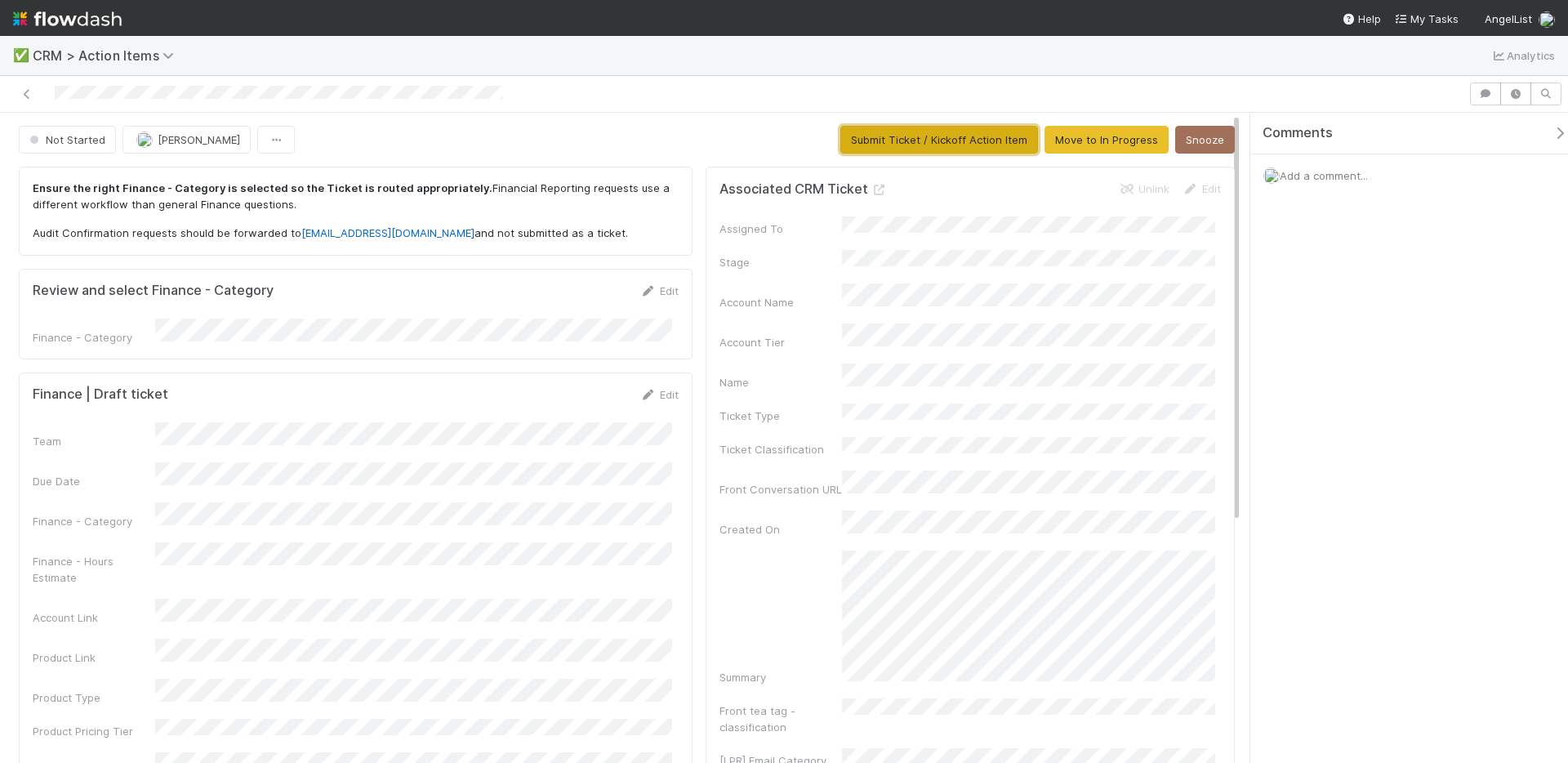
click at [961, 143] on button "Submit Ticket / Kickoff Action Item" at bounding box center [940, 139] width 198 height 28
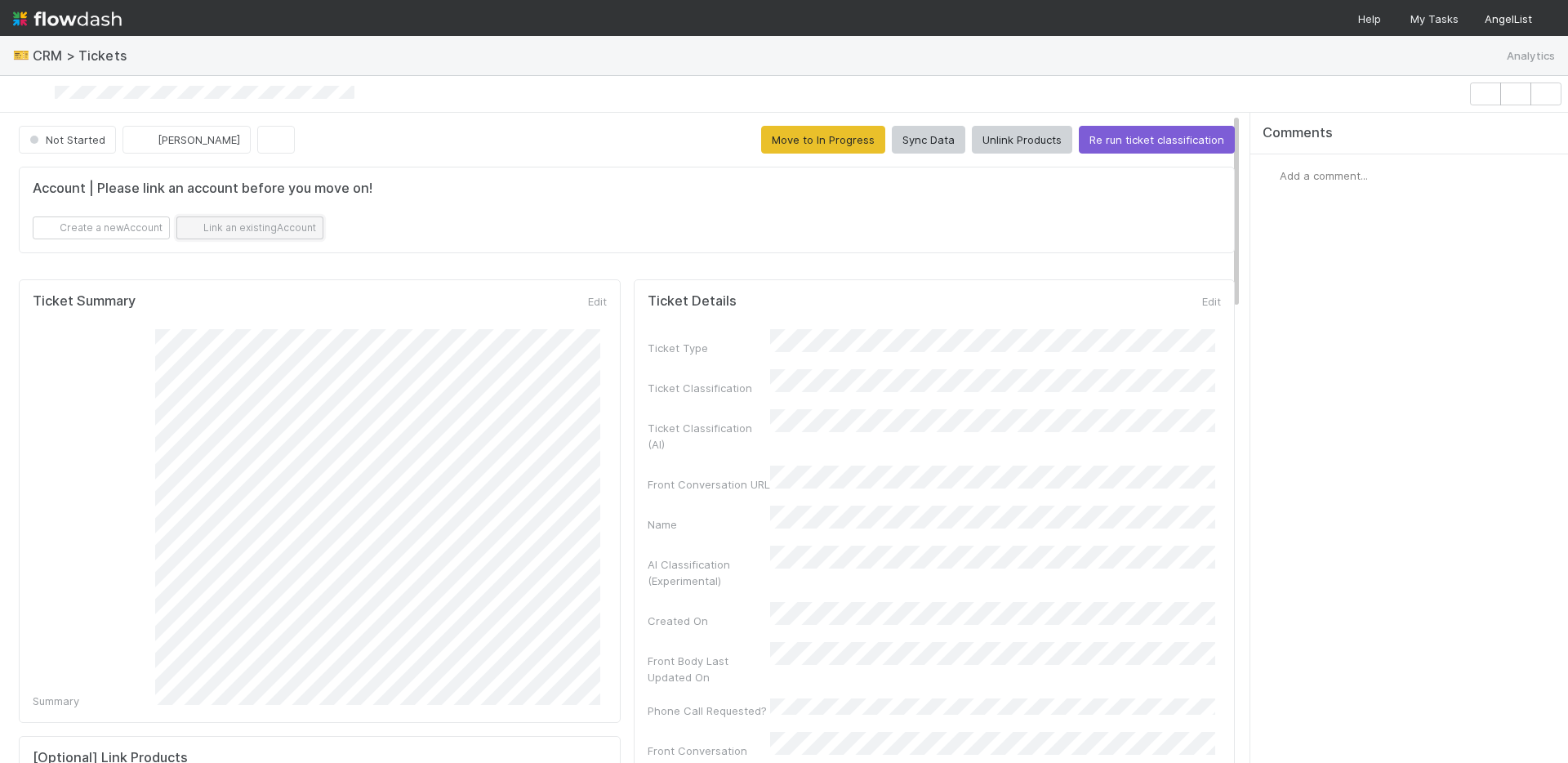
click at [293, 233] on button "Link an existing Account" at bounding box center [250, 227] width 147 height 23
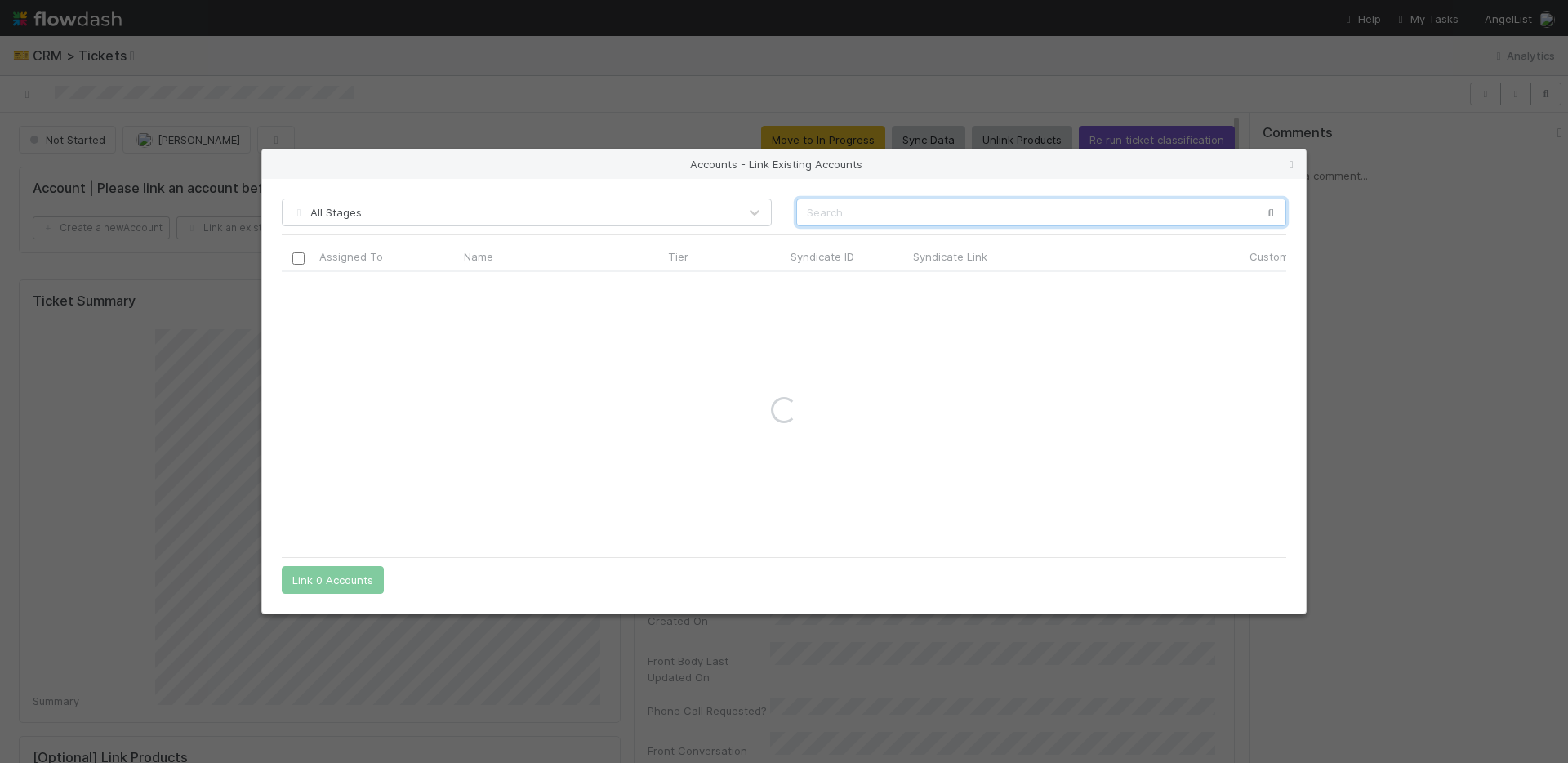
click at [827, 206] on input "text" at bounding box center [1041, 212] width 490 height 28
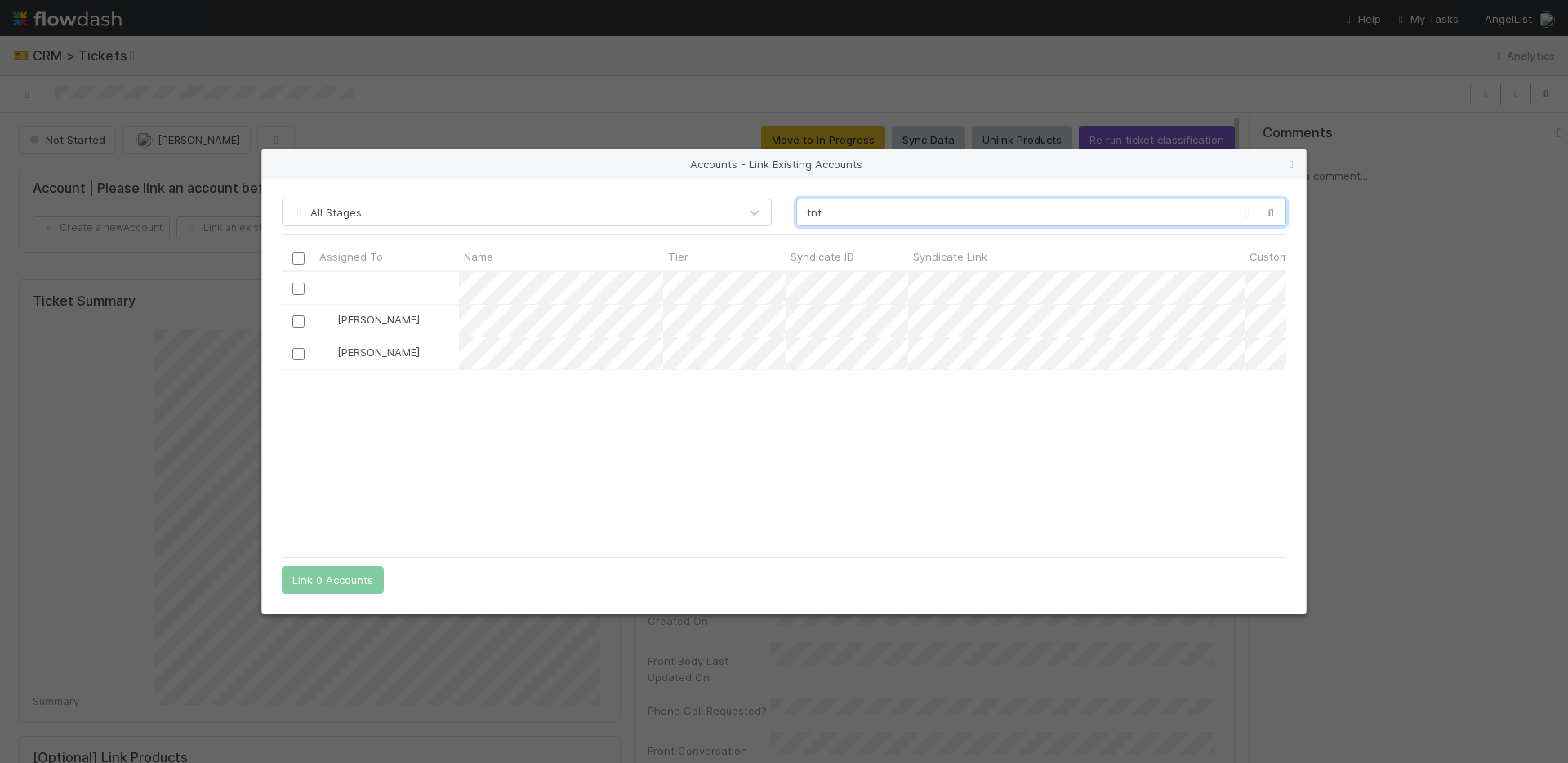
scroll to position [264, 992]
type input "tnt"
click at [303, 317] on input "checkbox" at bounding box center [298, 321] width 13 height 13
click at [354, 579] on button "Link 1 Account" at bounding box center [329, 579] width 95 height 28
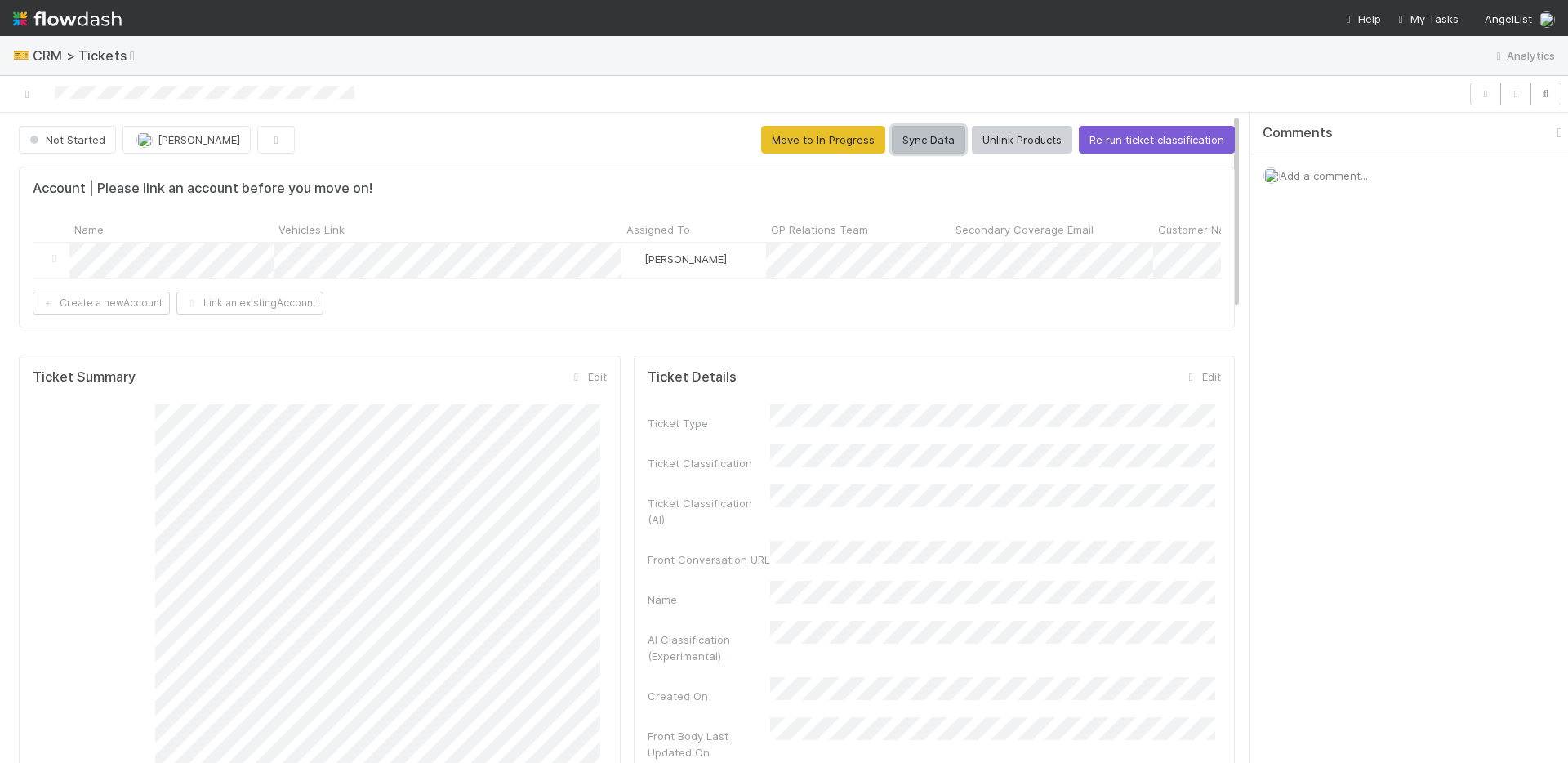
click at [936, 135] on button "Sync Data" at bounding box center [928, 139] width 73 height 28
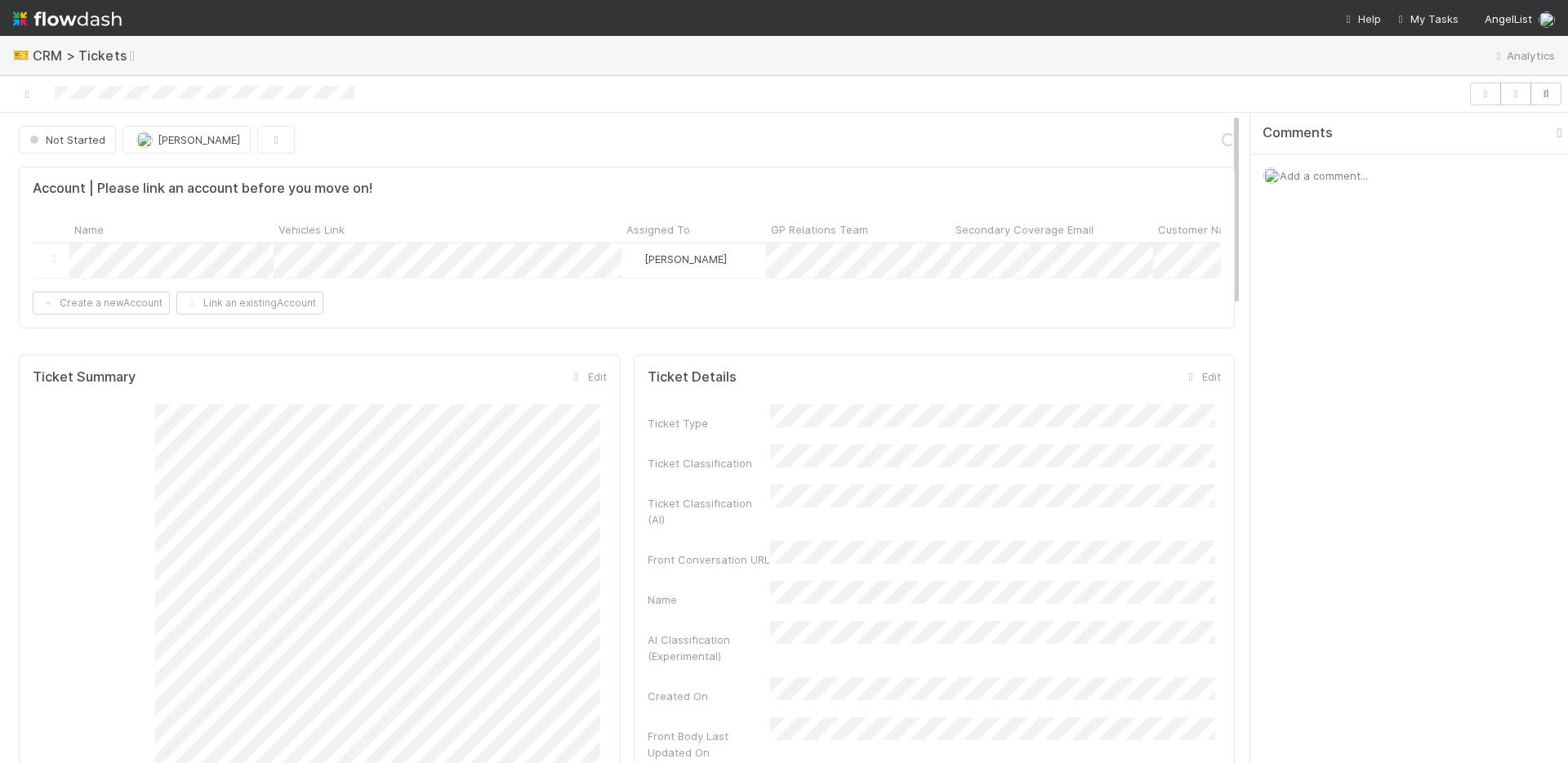
click at [1552, 129] on icon "button" at bounding box center [1560, 133] width 16 height 13
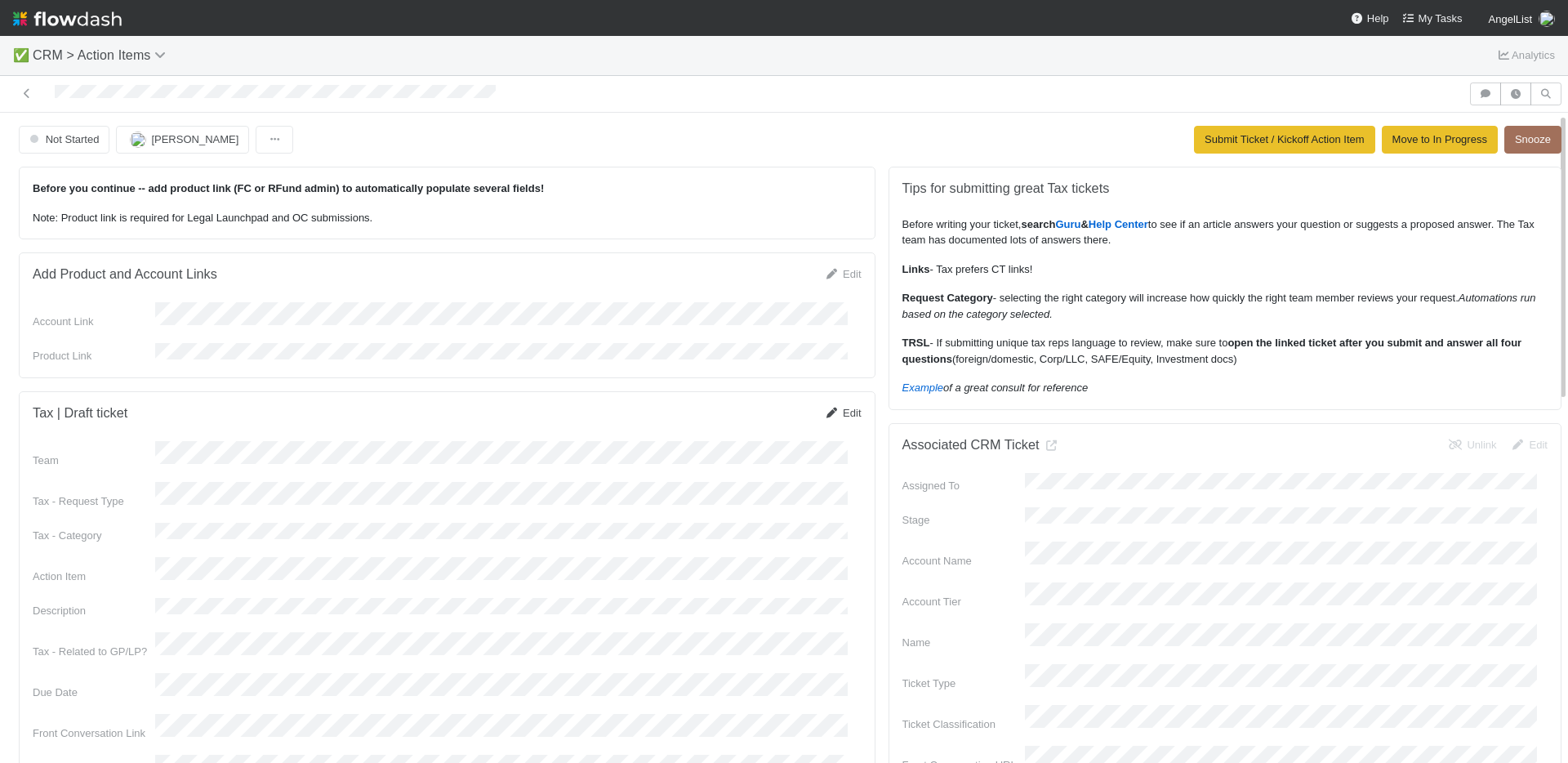
click at [833, 407] on link "Edit" at bounding box center [842, 413] width 38 height 13
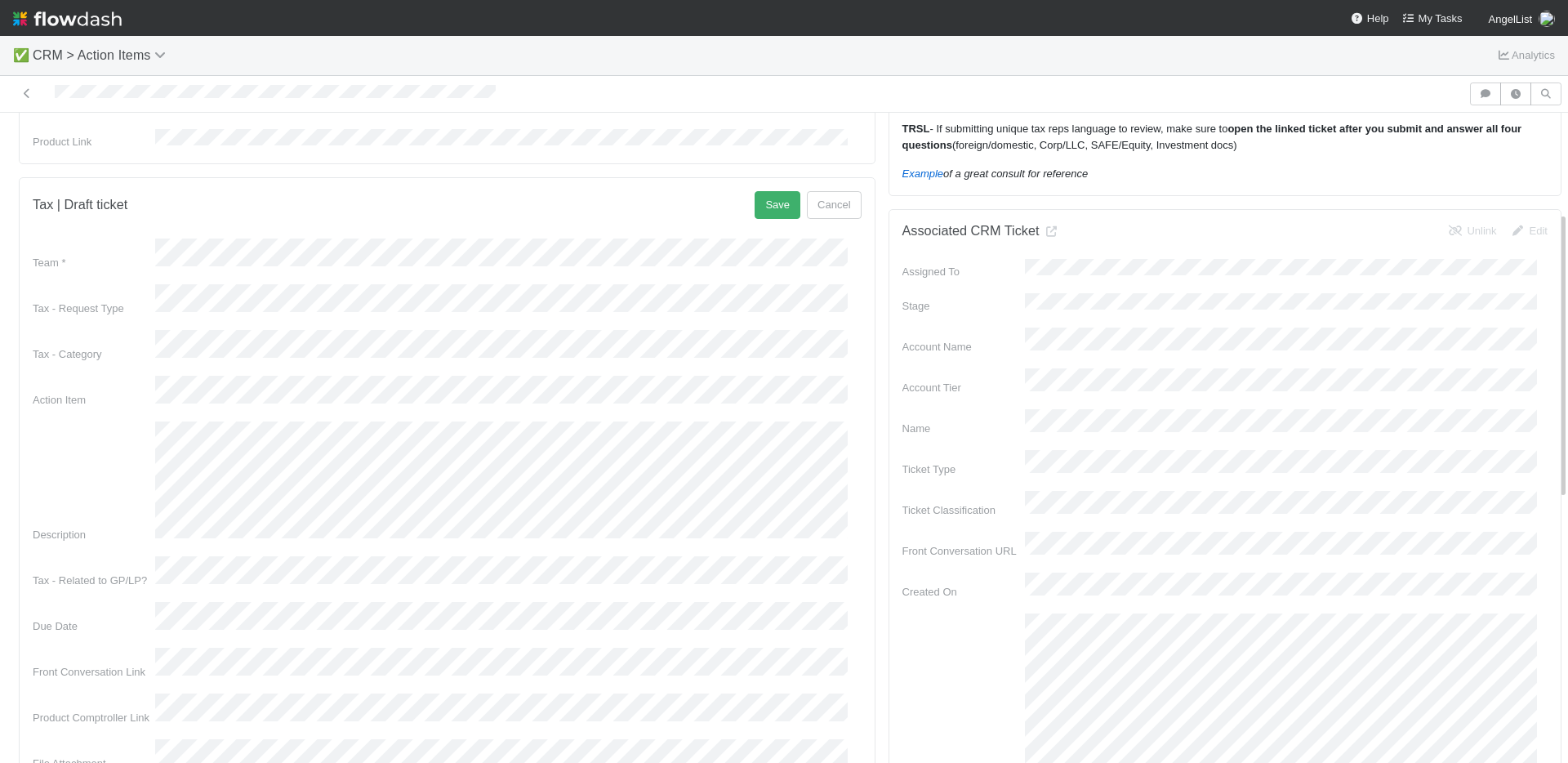
scroll to position [224, 0]
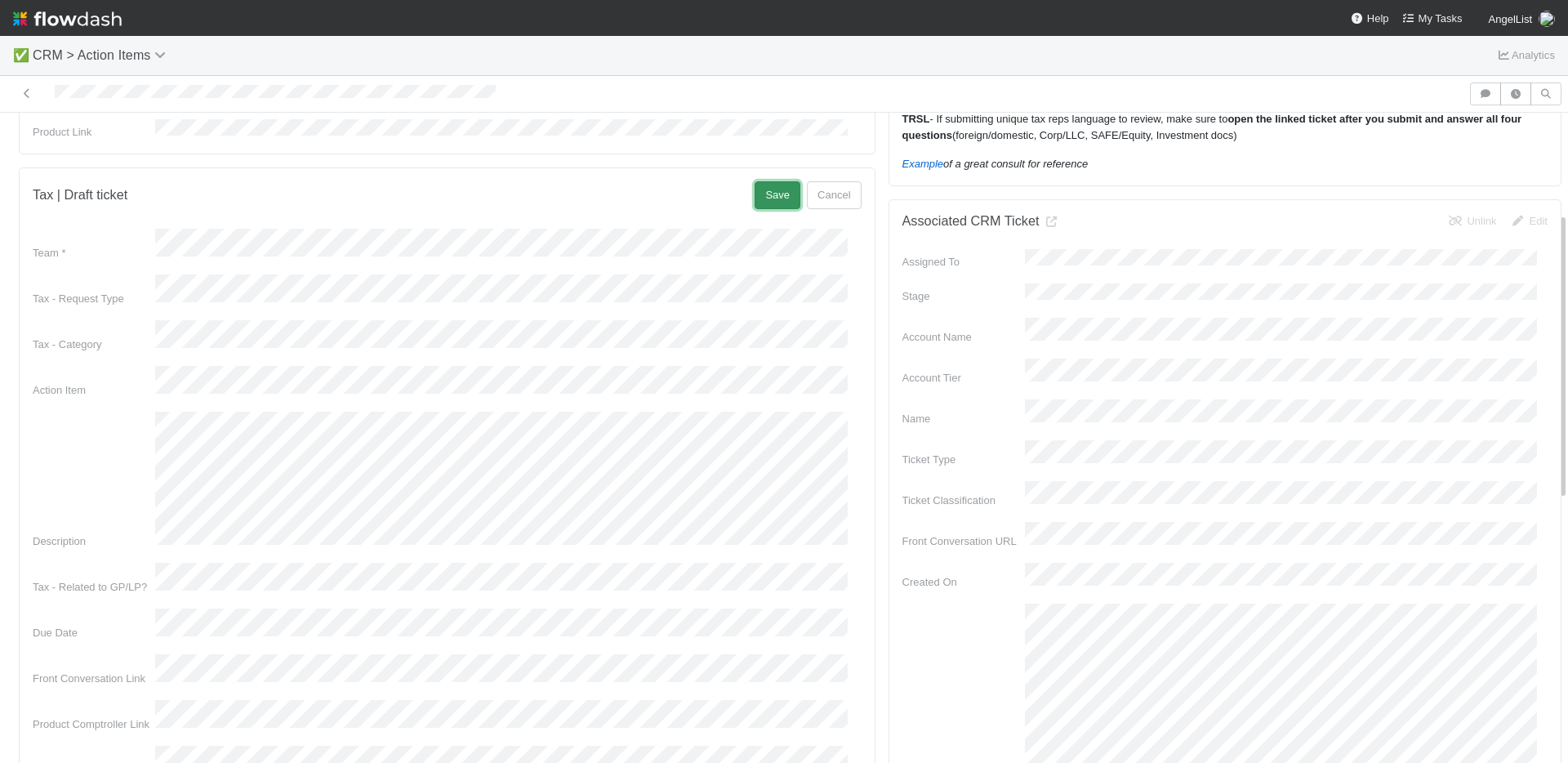
click at [755, 186] on button "Save" at bounding box center [778, 195] width 46 height 28
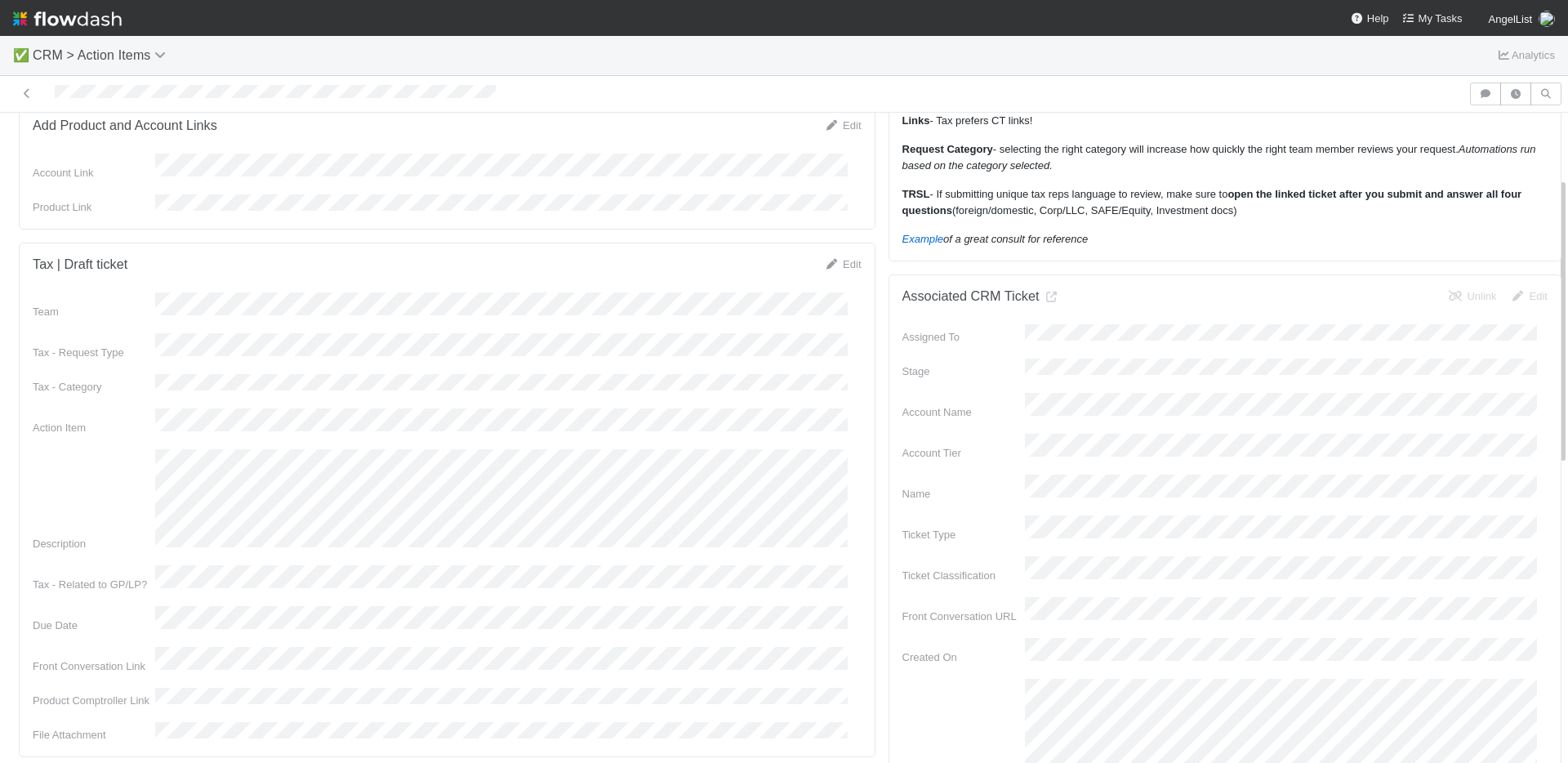
scroll to position [0, 0]
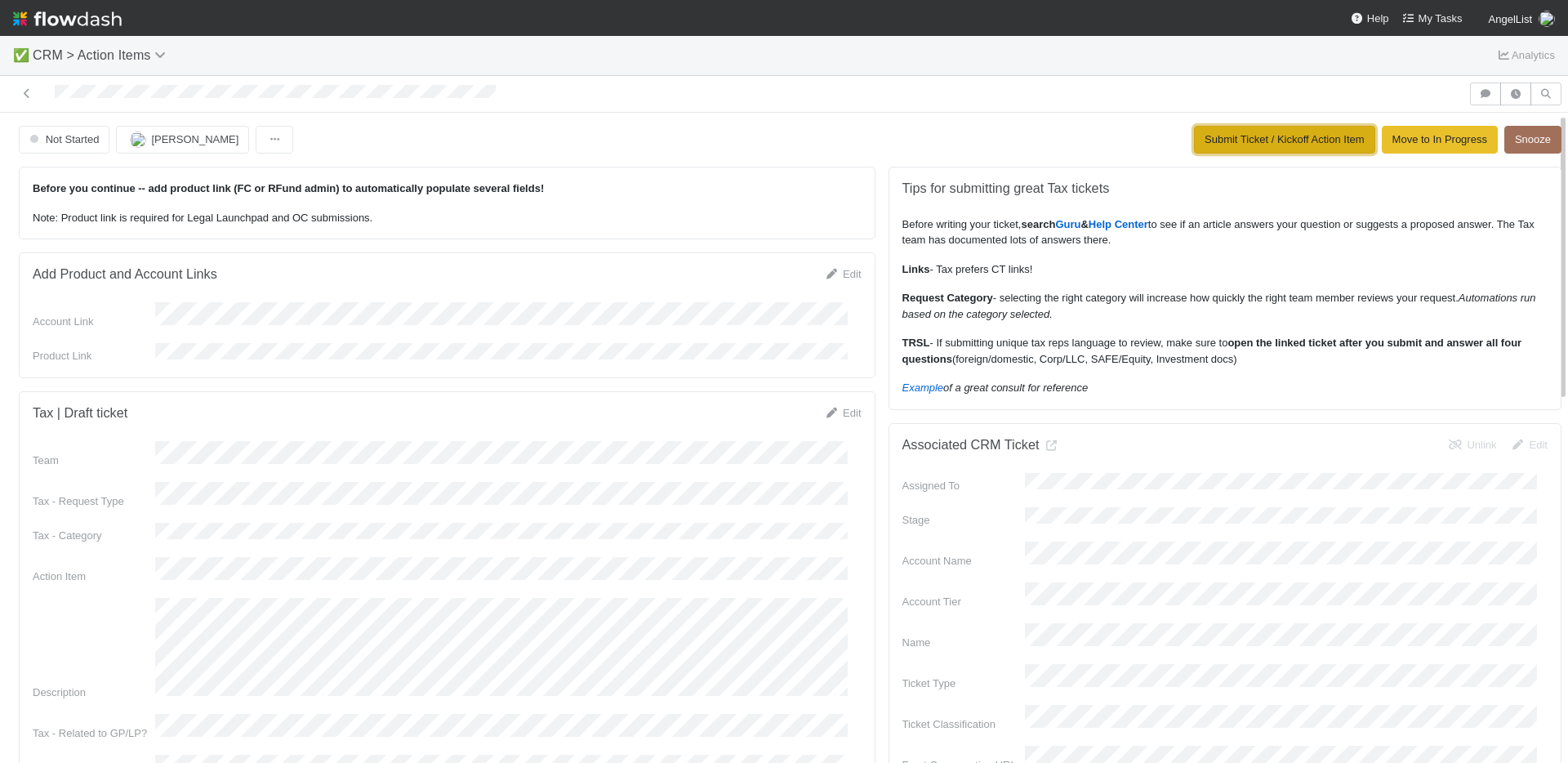
click at [1241, 141] on button "Submit Ticket / Kickoff Action Item" at bounding box center [1284, 139] width 182 height 28
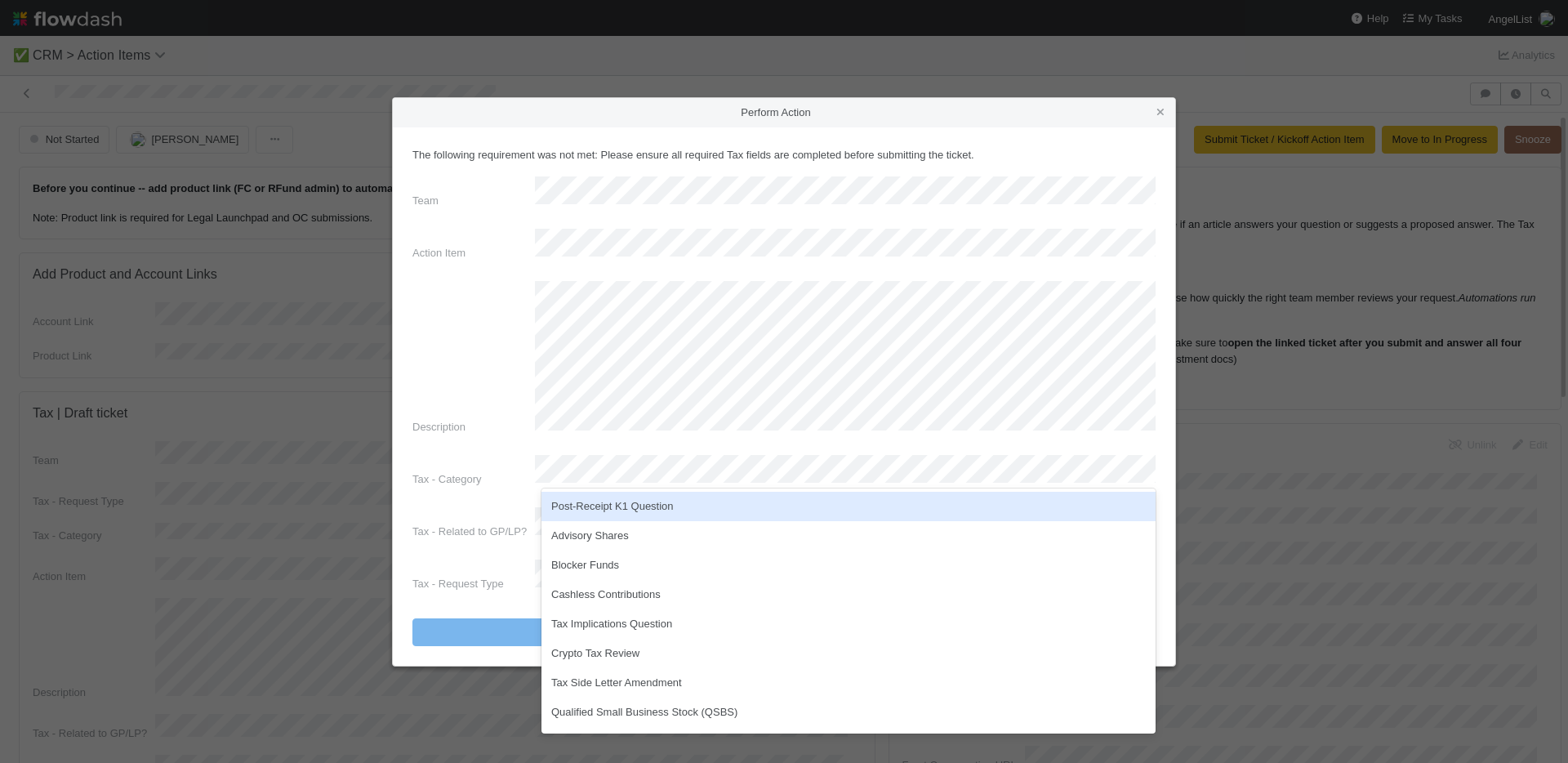
click at [678, 501] on div "Post-Receipt K1 Question" at bounding box center [849, 506] width 615 height 30
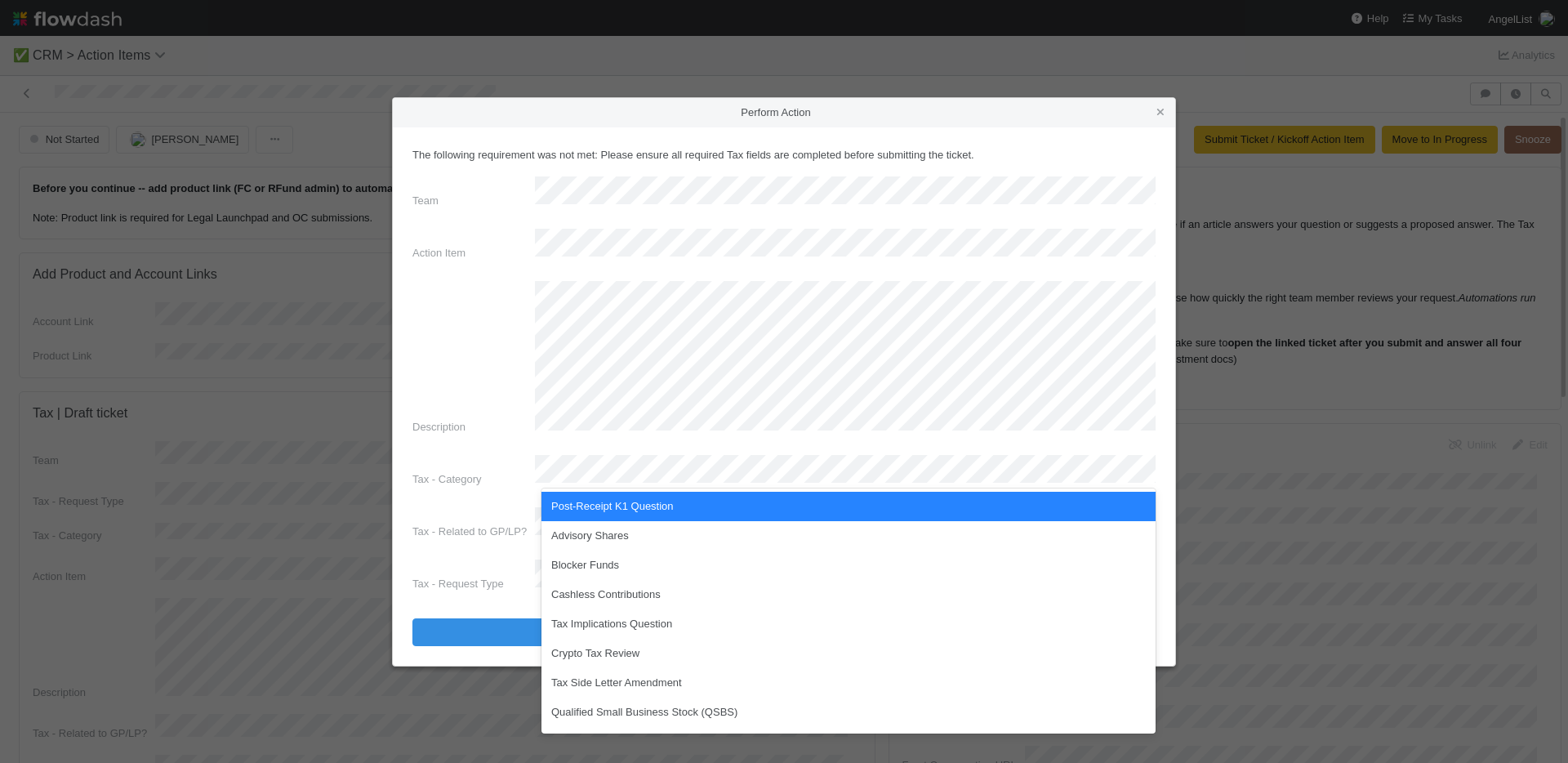
scroll to position [203, 0]
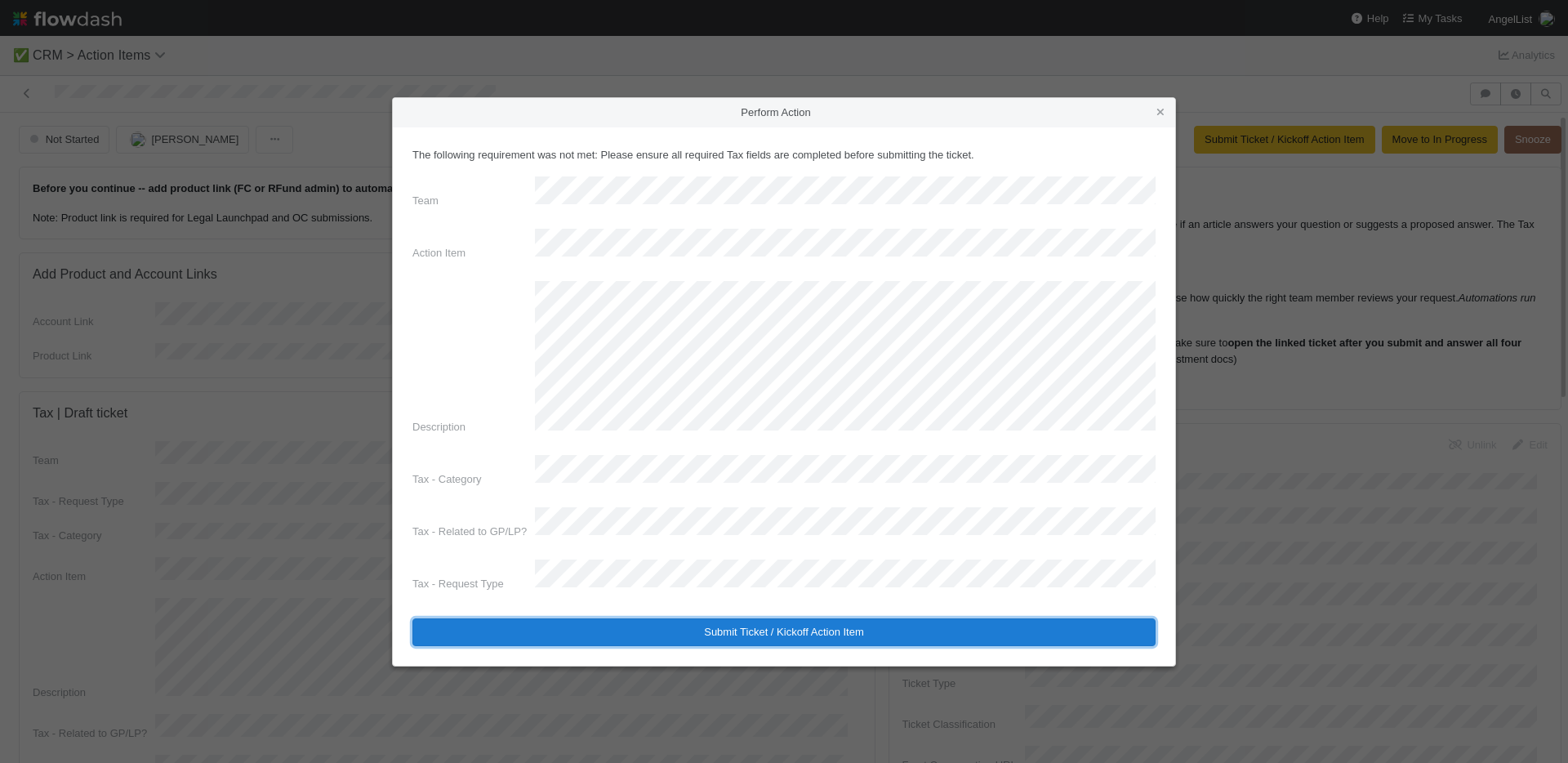
click at [694, 618] on button "Submit Ticket / Kickoff Action Item" at bounding box center [784, 631] width 743 height 28
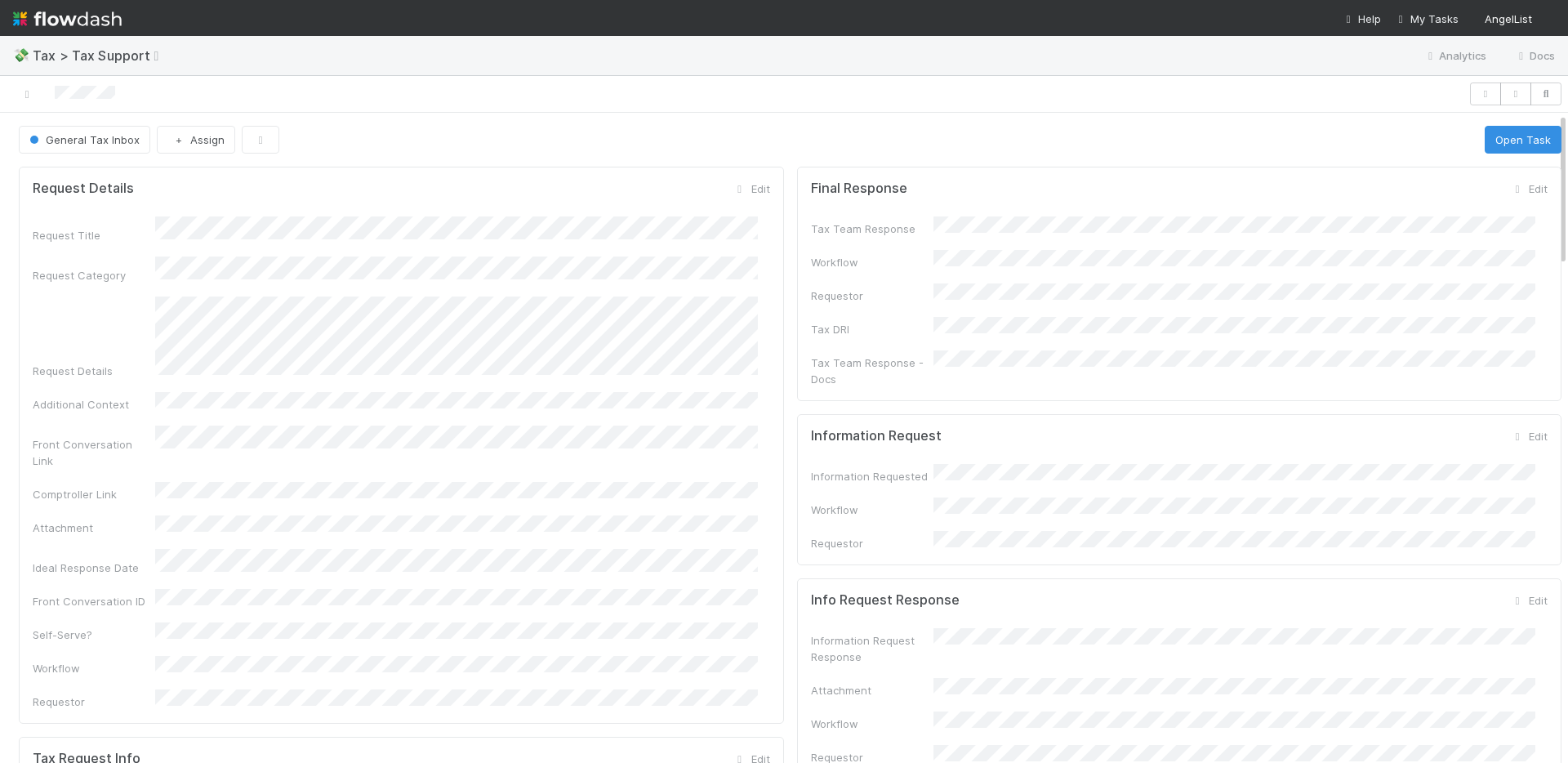
click at [739, 198] on form "Request Details Edit Request Title Request Category Request Details Additional …" at bounding box center [402, 445] width 738 height 529
click at [741, 192] on link "Edit" at bounding box center [751, 188] width 38 height 13
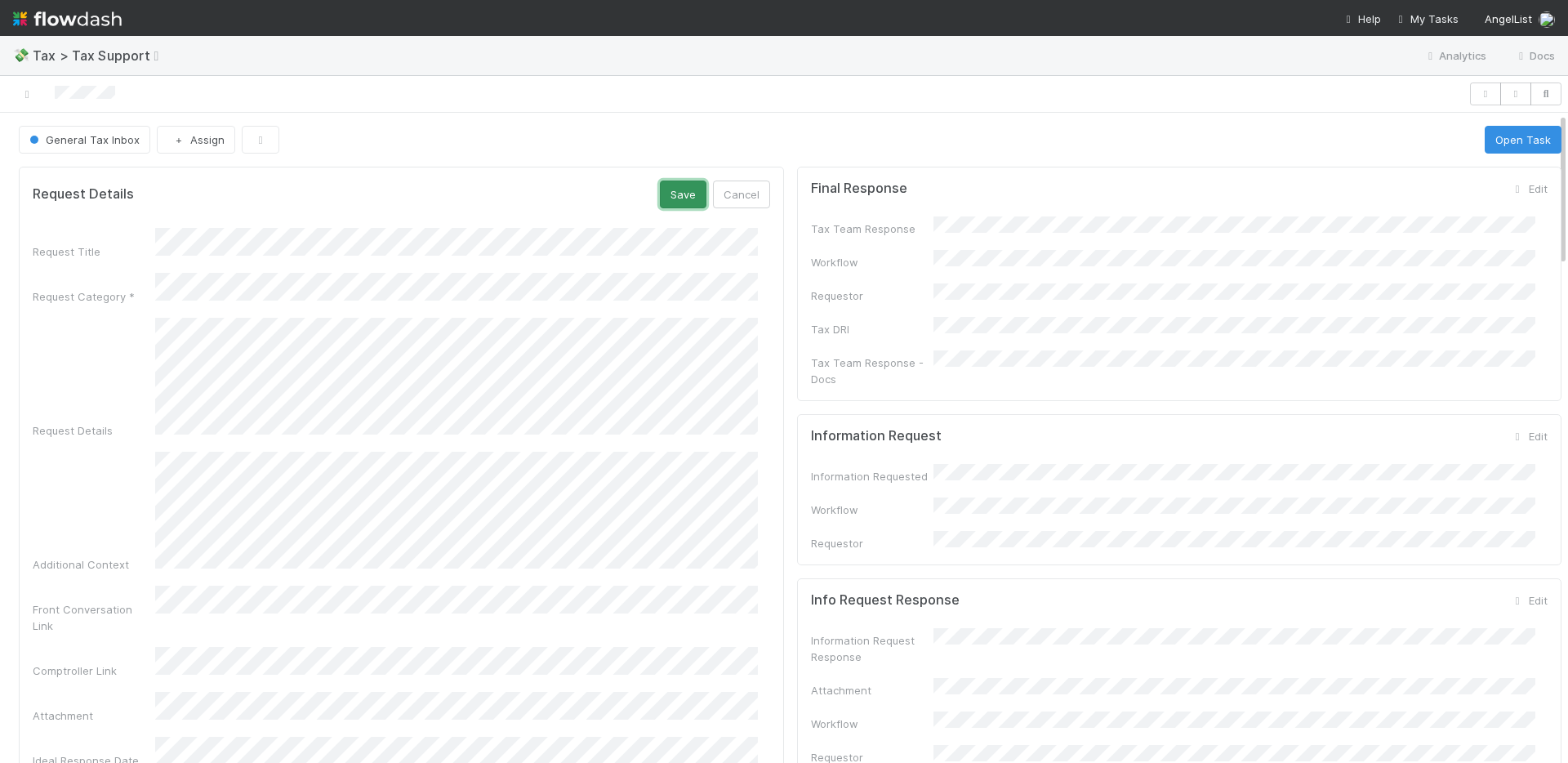
click at [660, 191] on button "Save" at bounding box center [683, 194] width 46 height 28
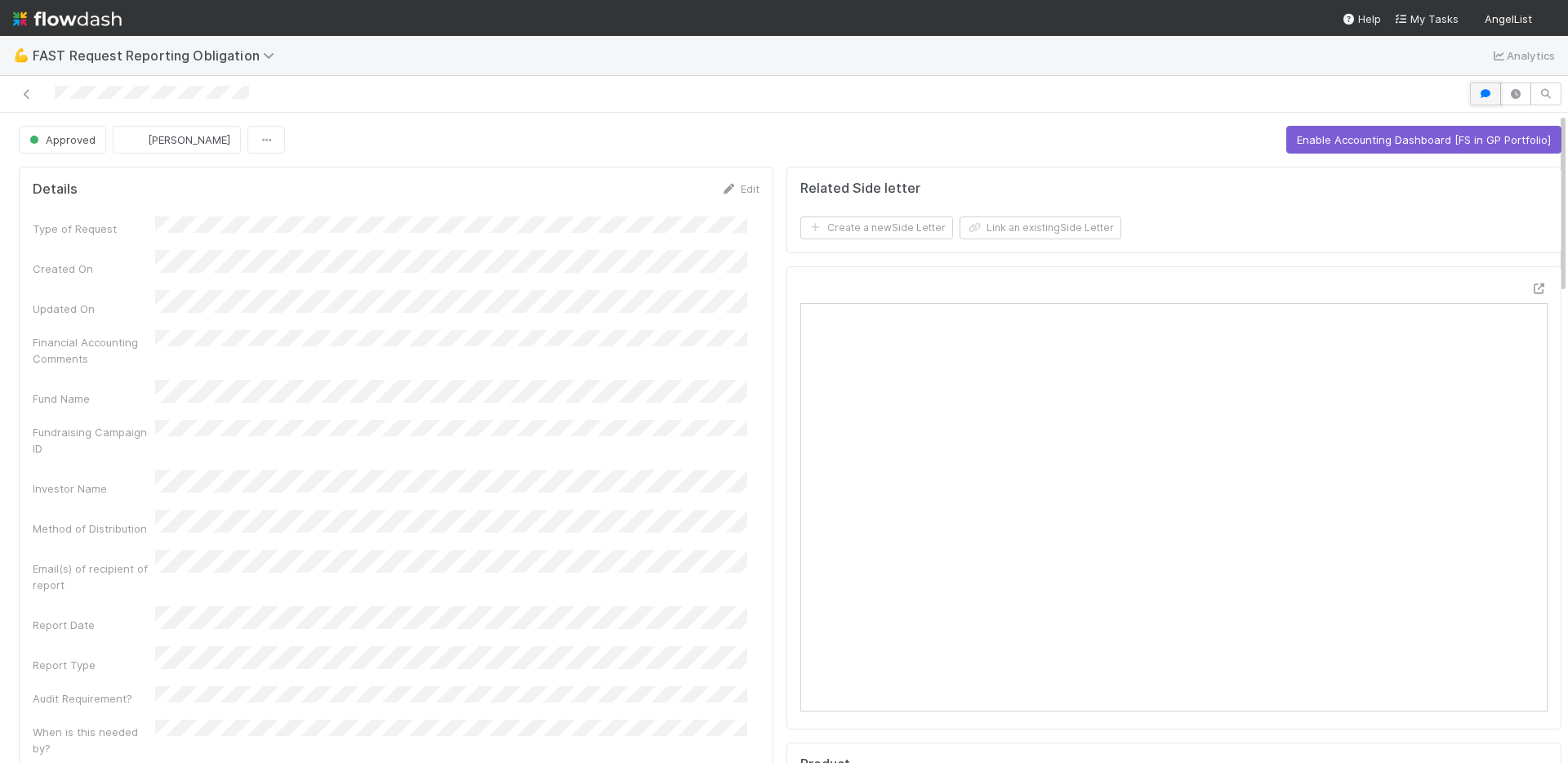
click at [1470, 87] on button "button" at bounding box center [1485, 94] width 31 height 23
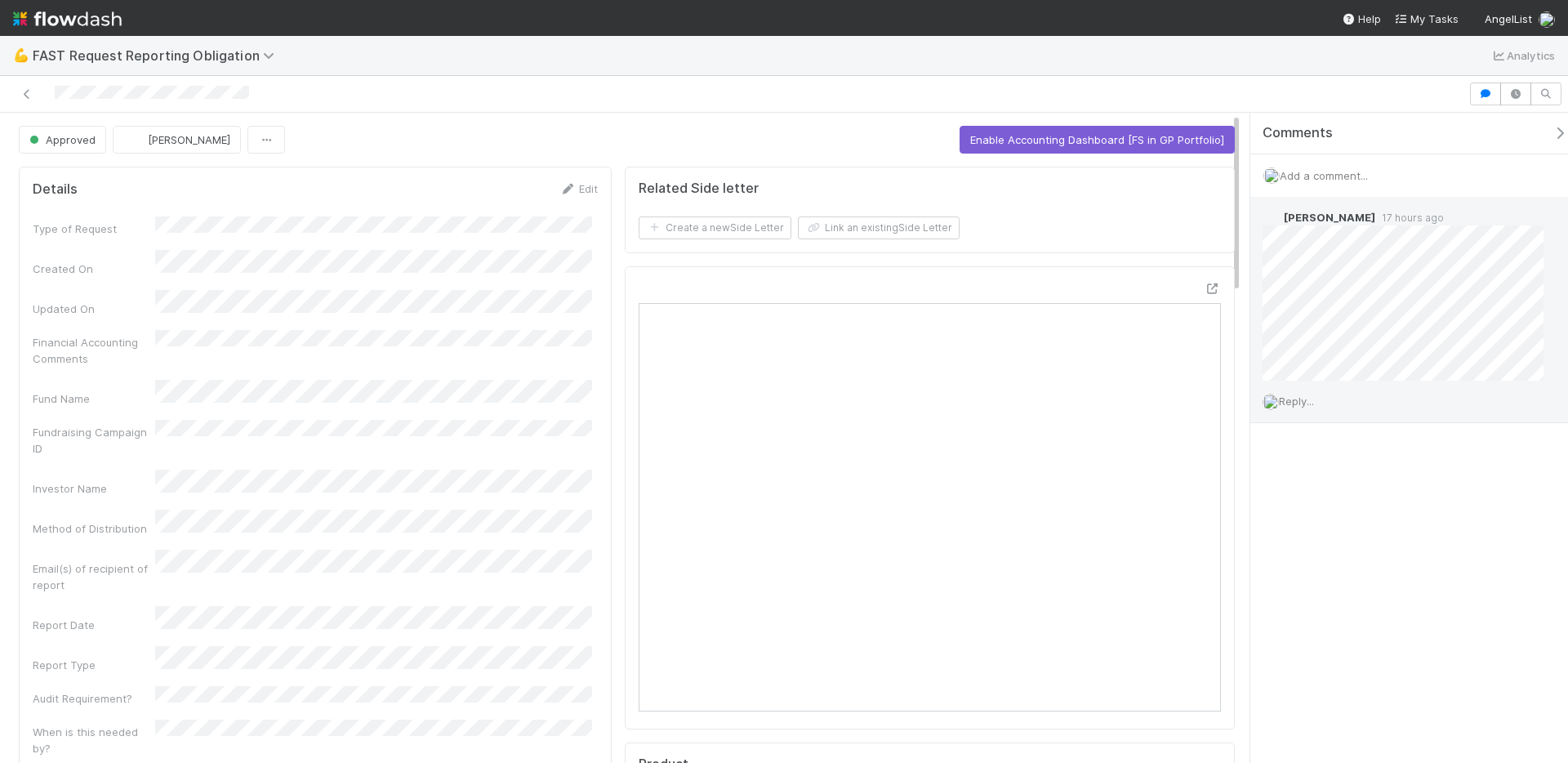
click at [1311, 402] on span "Reply..." at bounding box center [1297, 400] width 35 height 13
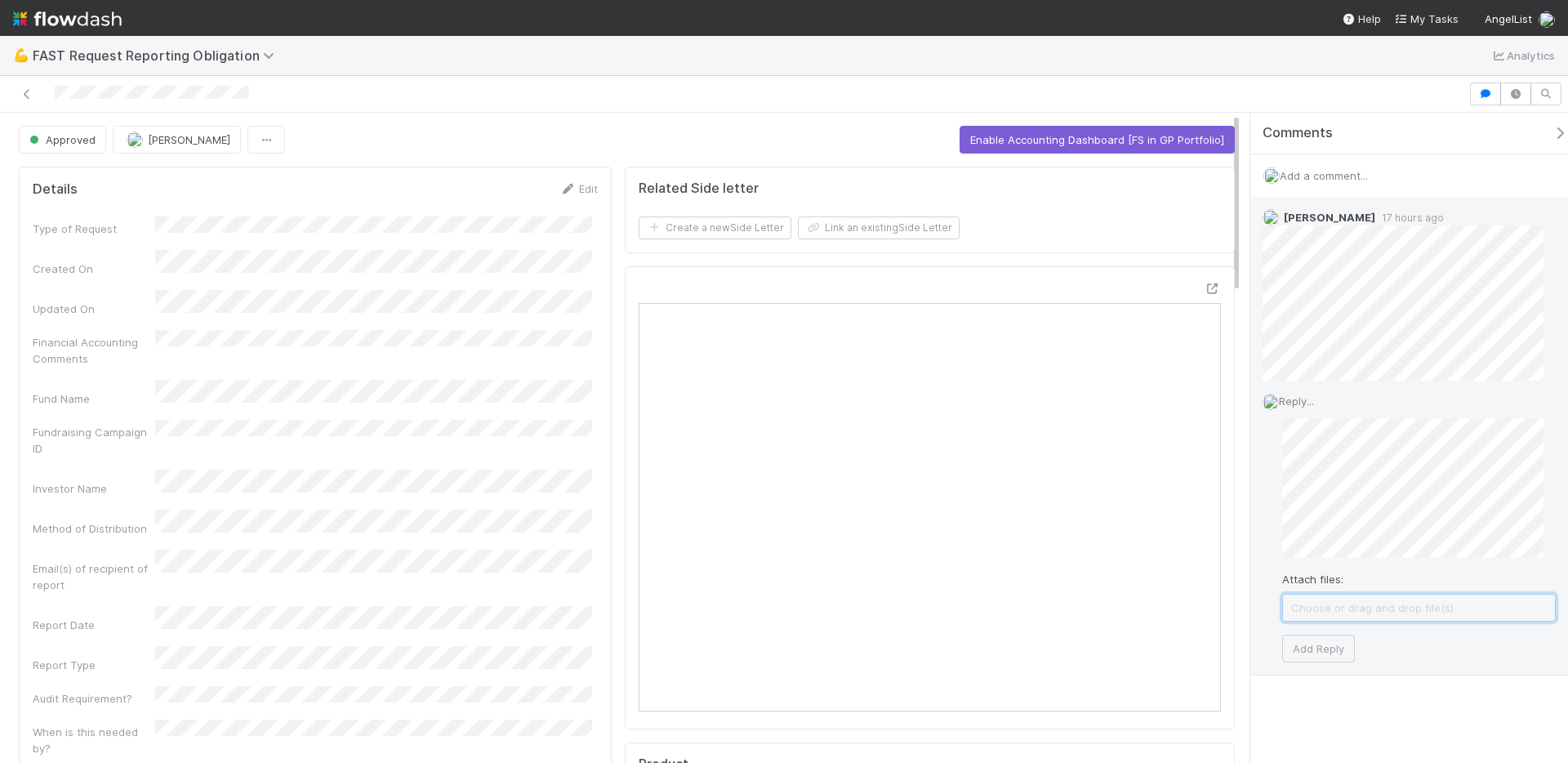
click at [1377, 607] on span "Choose or drag and drop file(s)" at bounding box center [1419, 607] width 272 height 26
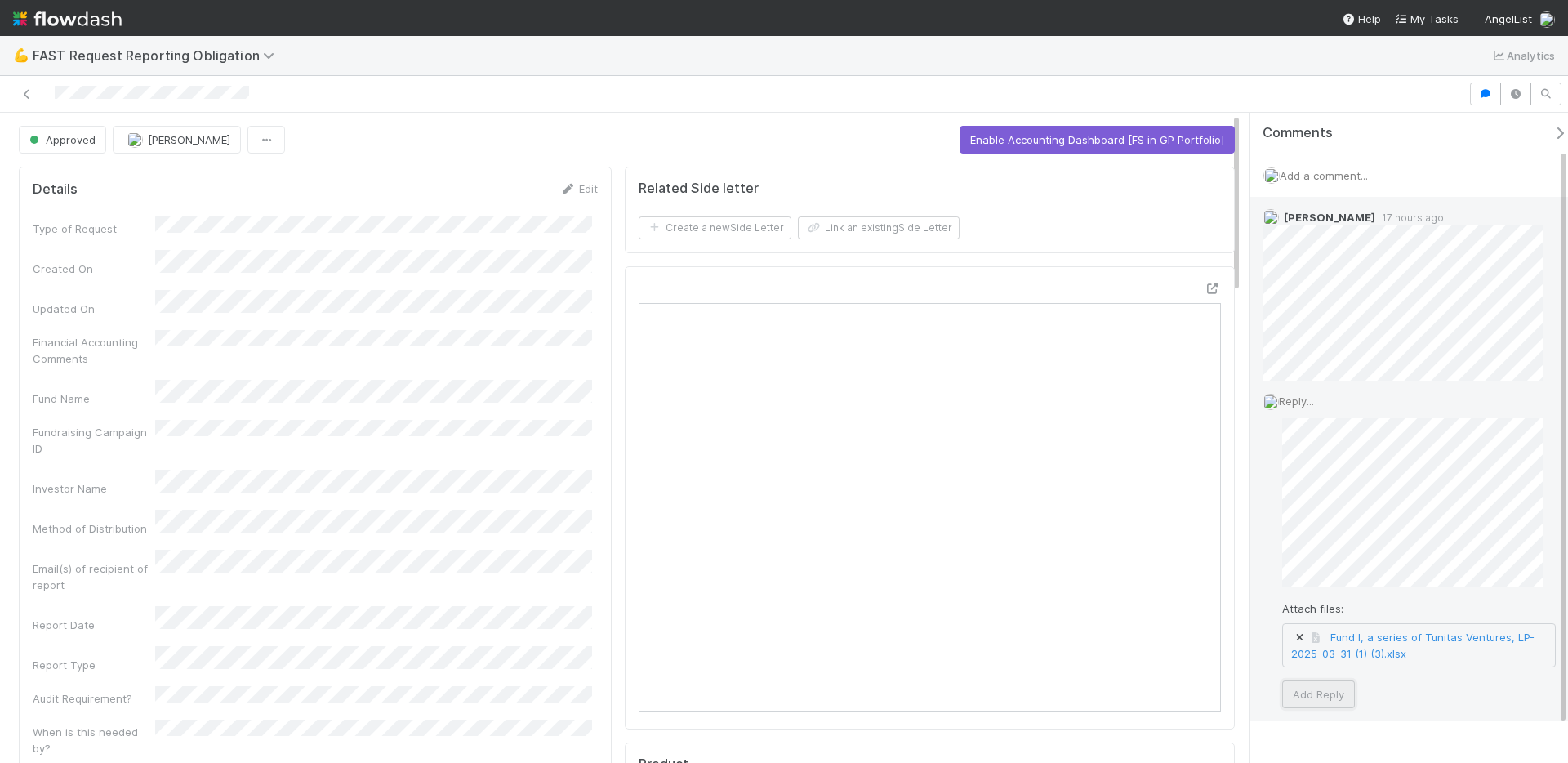
click at [1315, 683] on button "Add Reply" at bounding box center [1319, 694] width 73 height 28
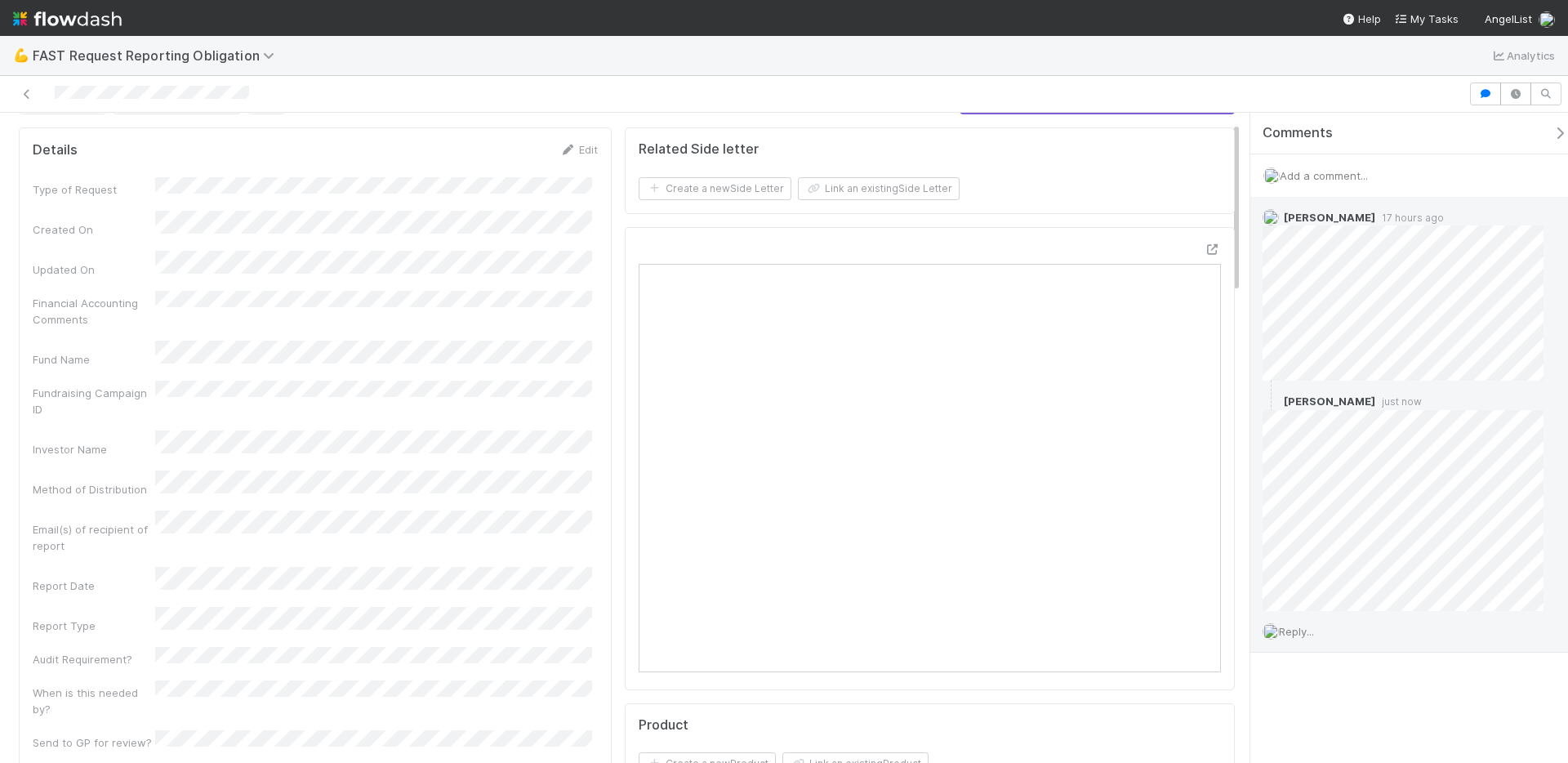
scroll to position [43, 0]
